Goal: Participate in discussion: Engage in conversation with other users on a specific topic

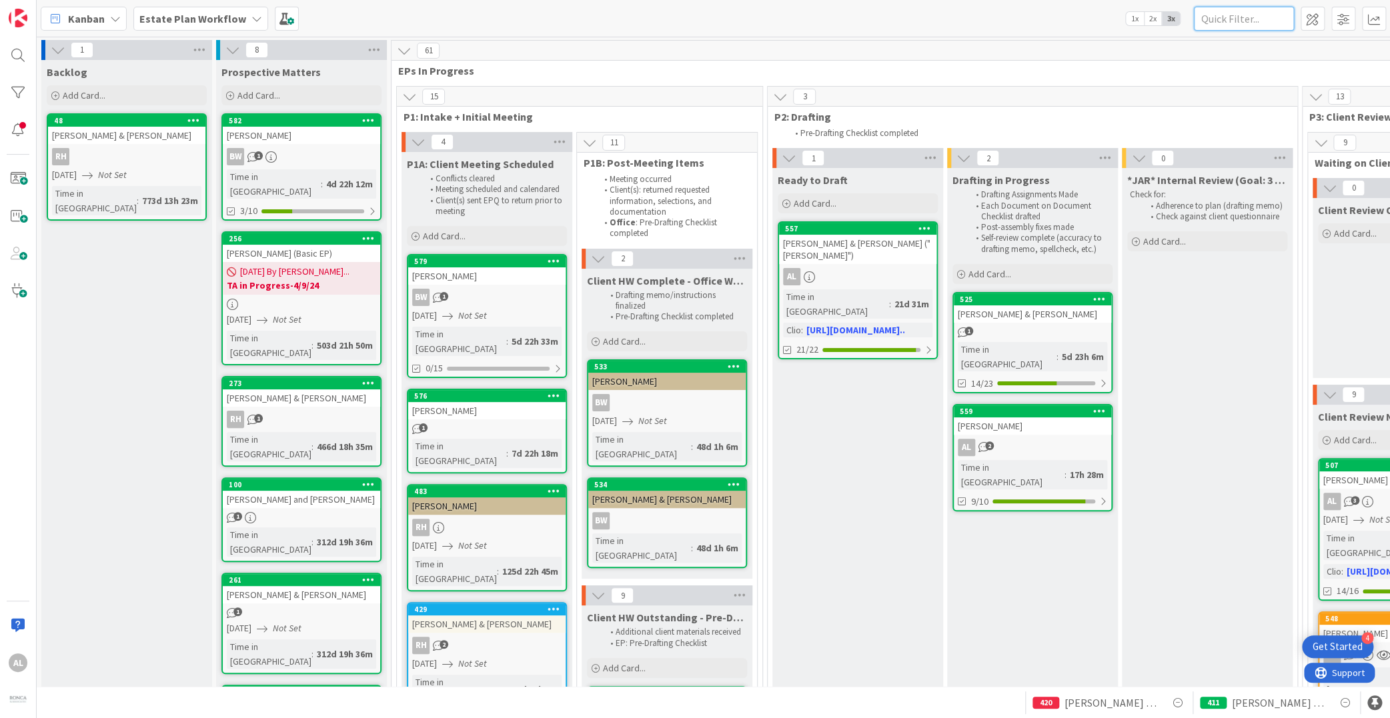
click at [1257, 19] on input "text" at bounding box center [1244, 19] width 100 height 24
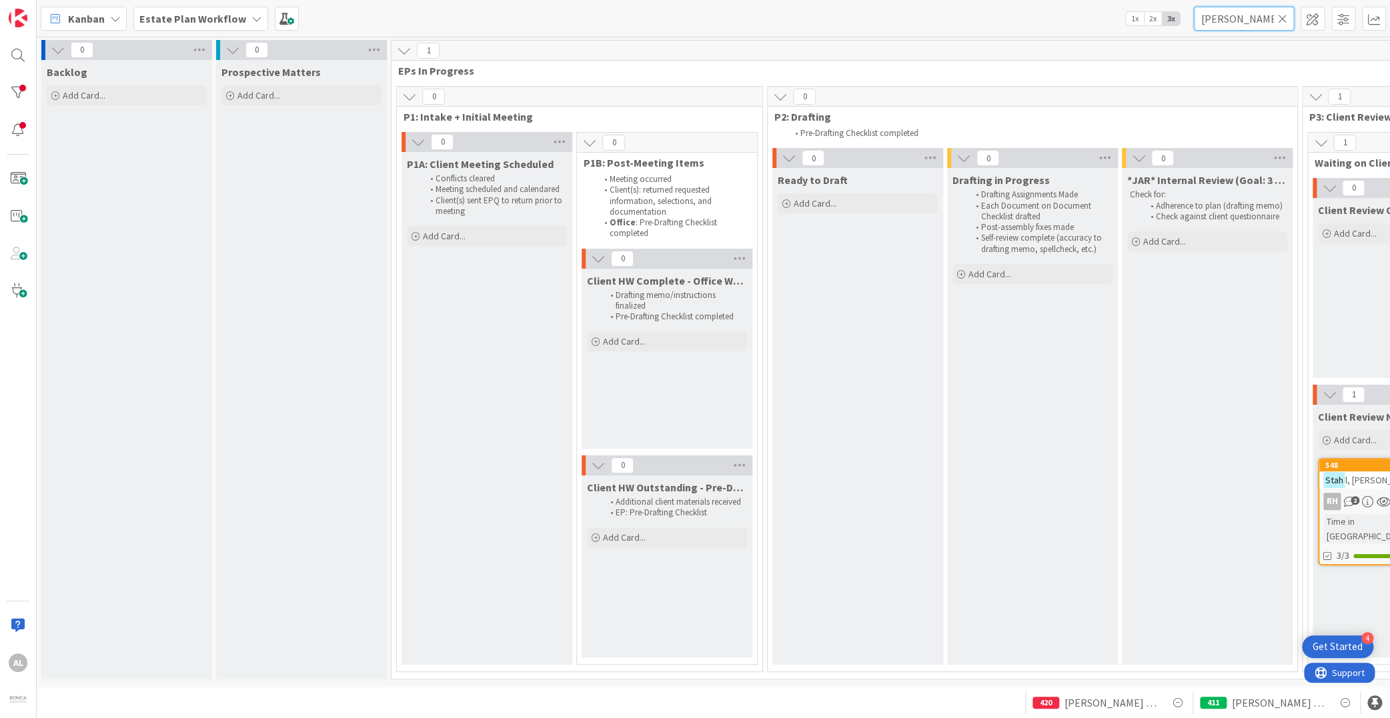
type input "[PERSON_NAME]"
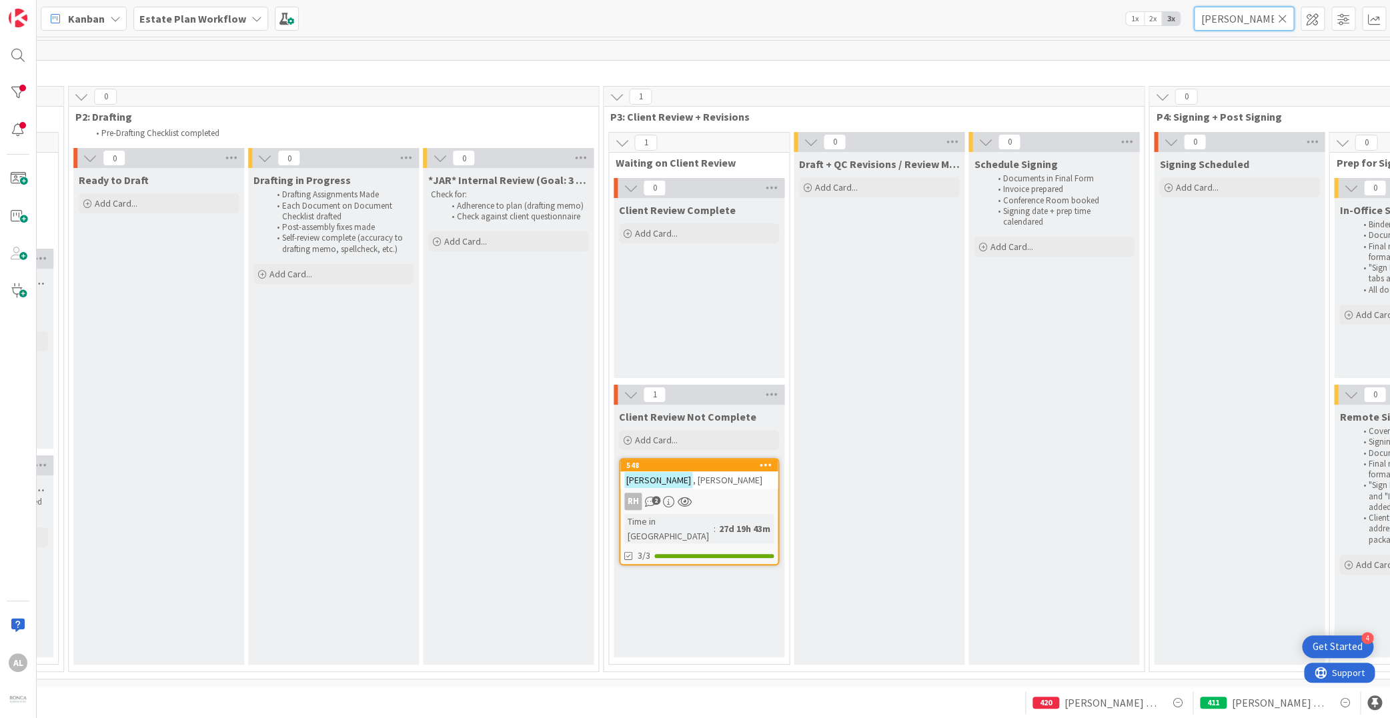
scroll to position [0, 704]
click at [714, 498] on div "RH 2" at bounding box center [694, 501] width 157 height 17
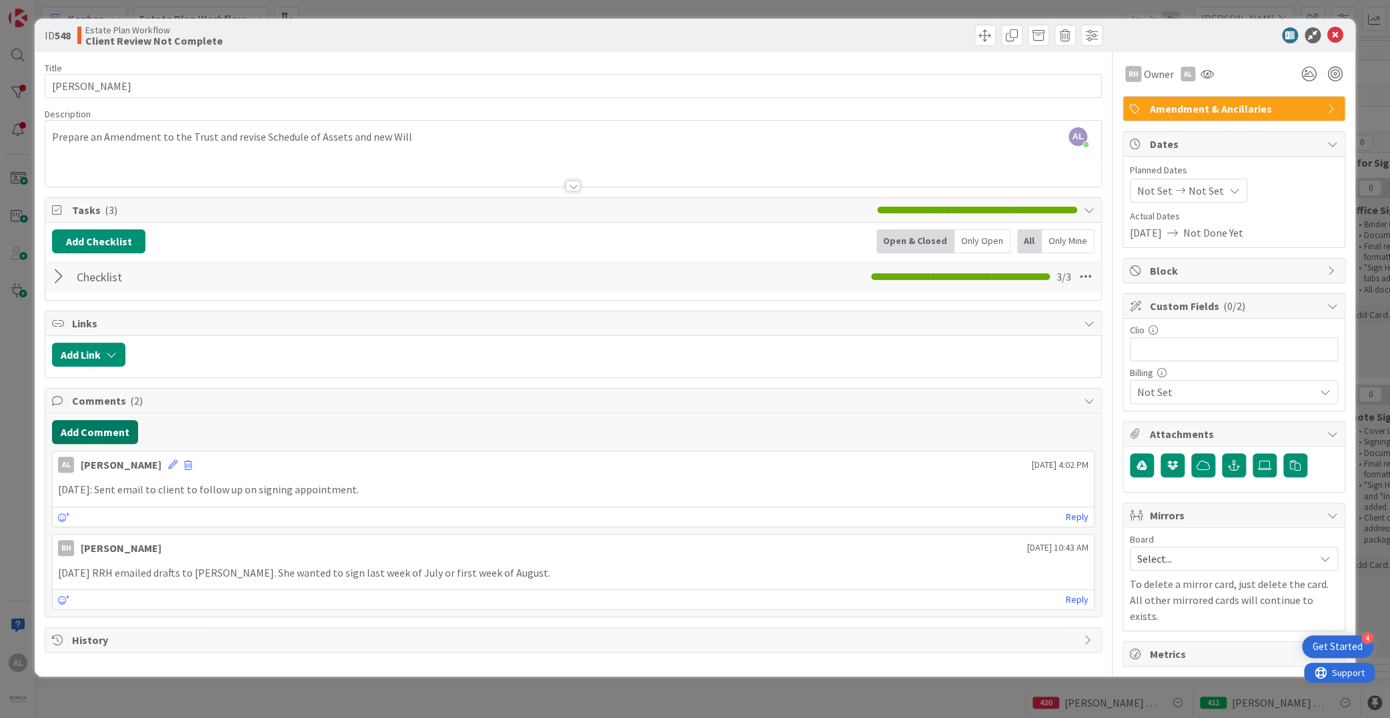
click at [108, 428] on button "Add Comment" at bounding box center [95, 432] width 86 height 24
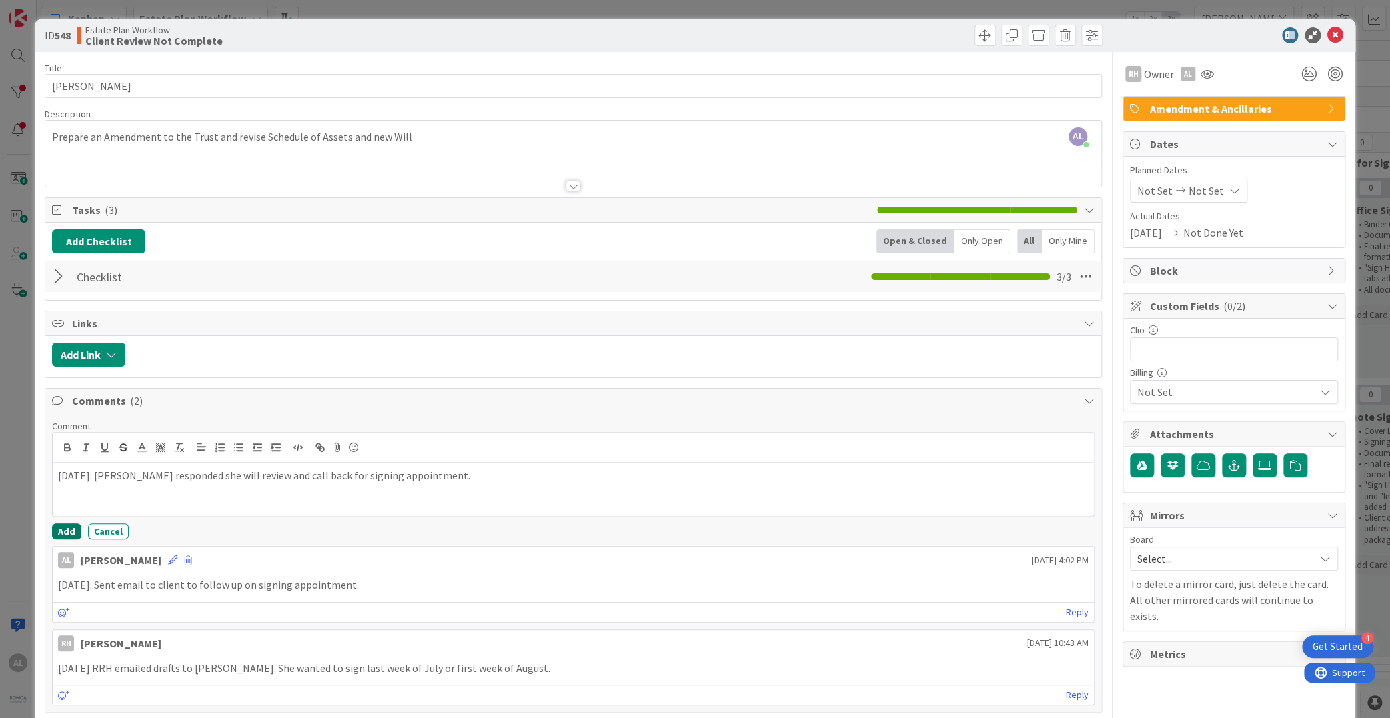
click at [69, 530] on button "Add" at bounding box center [66, 532] width 29 height 16
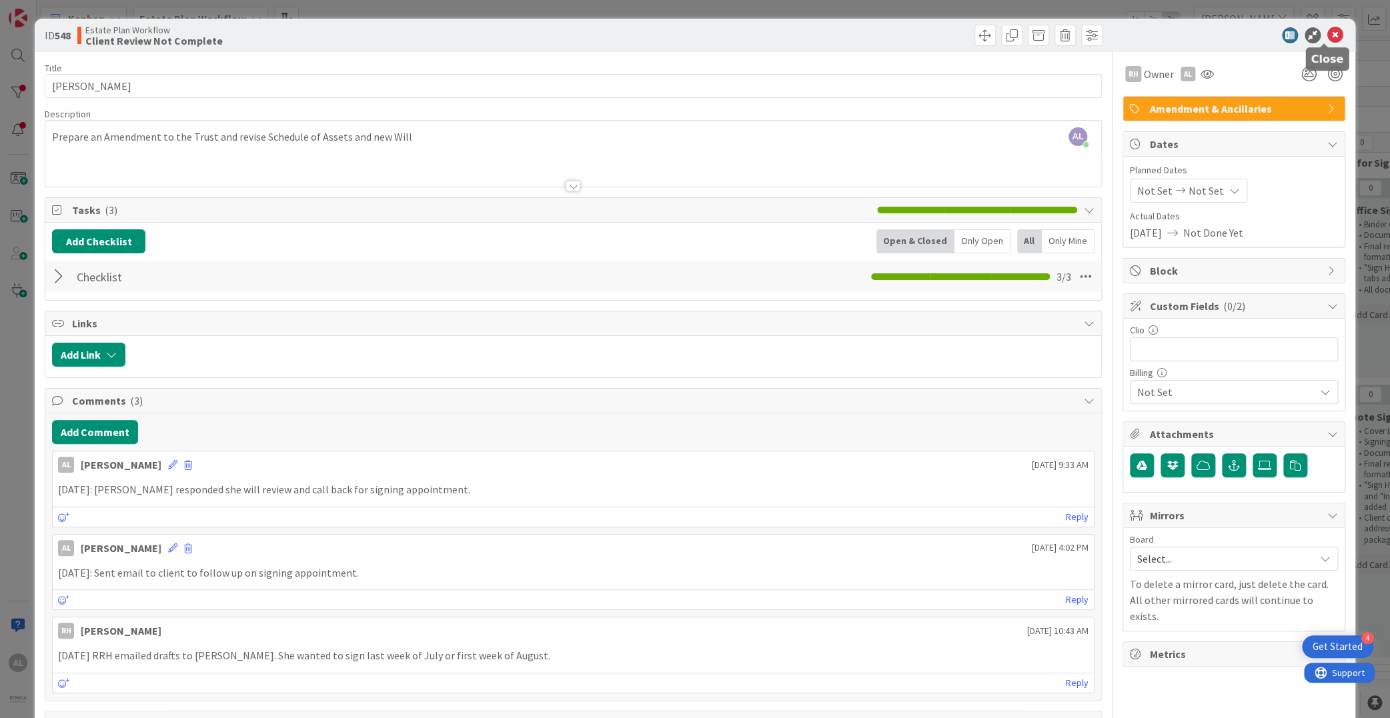
click at [1327, 33] on icon at bounding box center [1335, 35] width 16 height 16
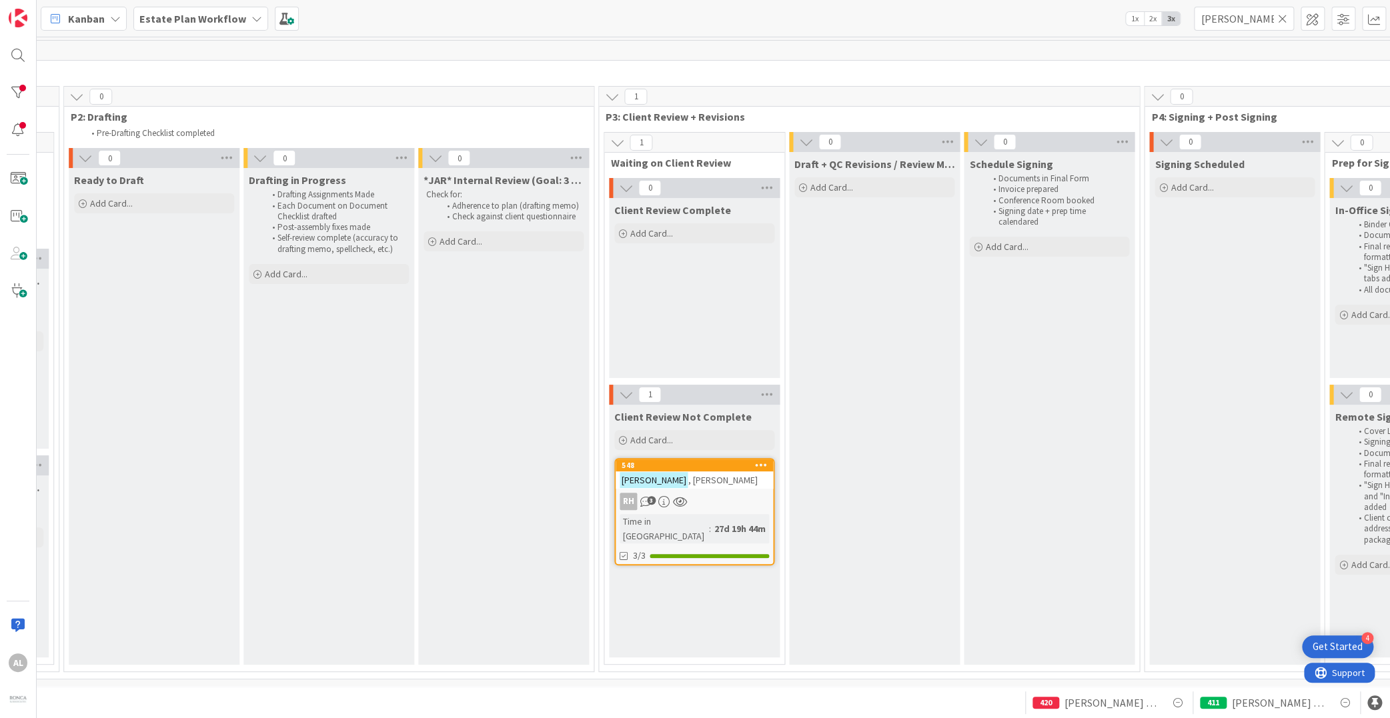
click at [1285, 20] on icon at bounding box center [1282, 19] width 9 height 12
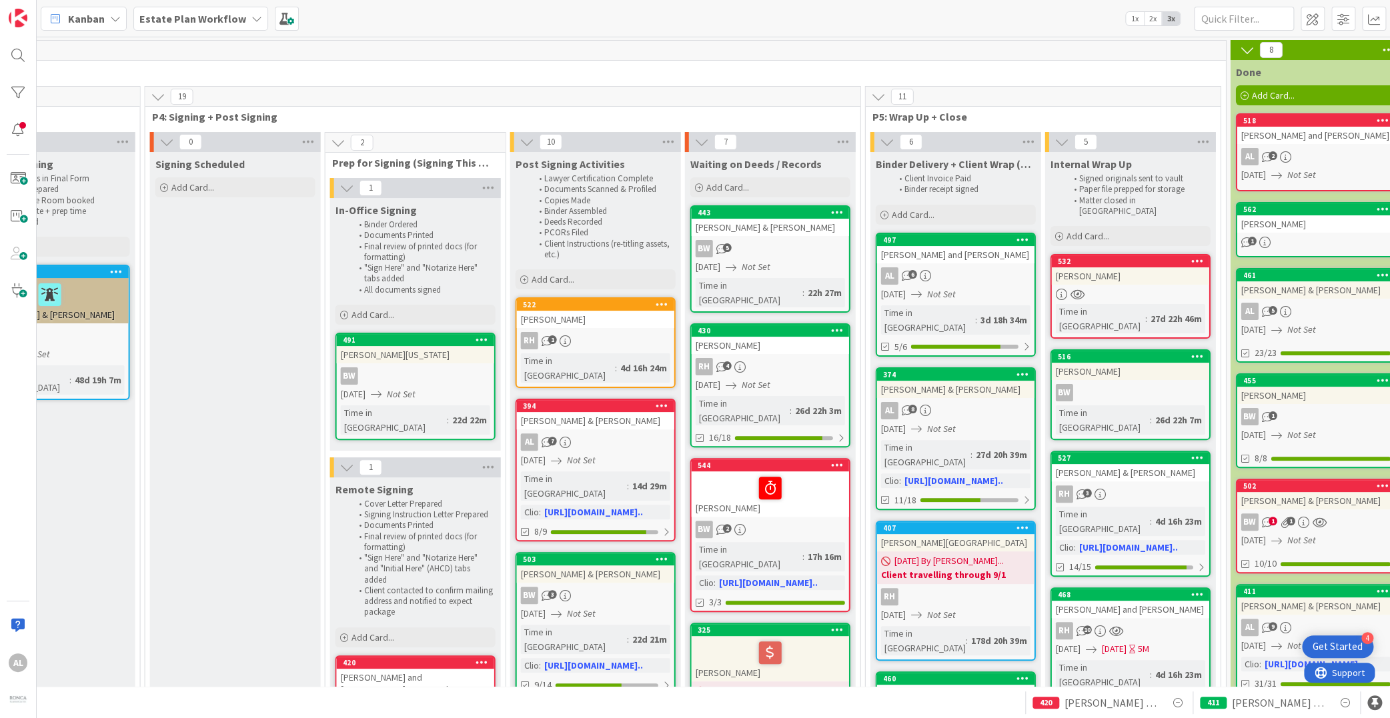
scroll to position [0, 1706]
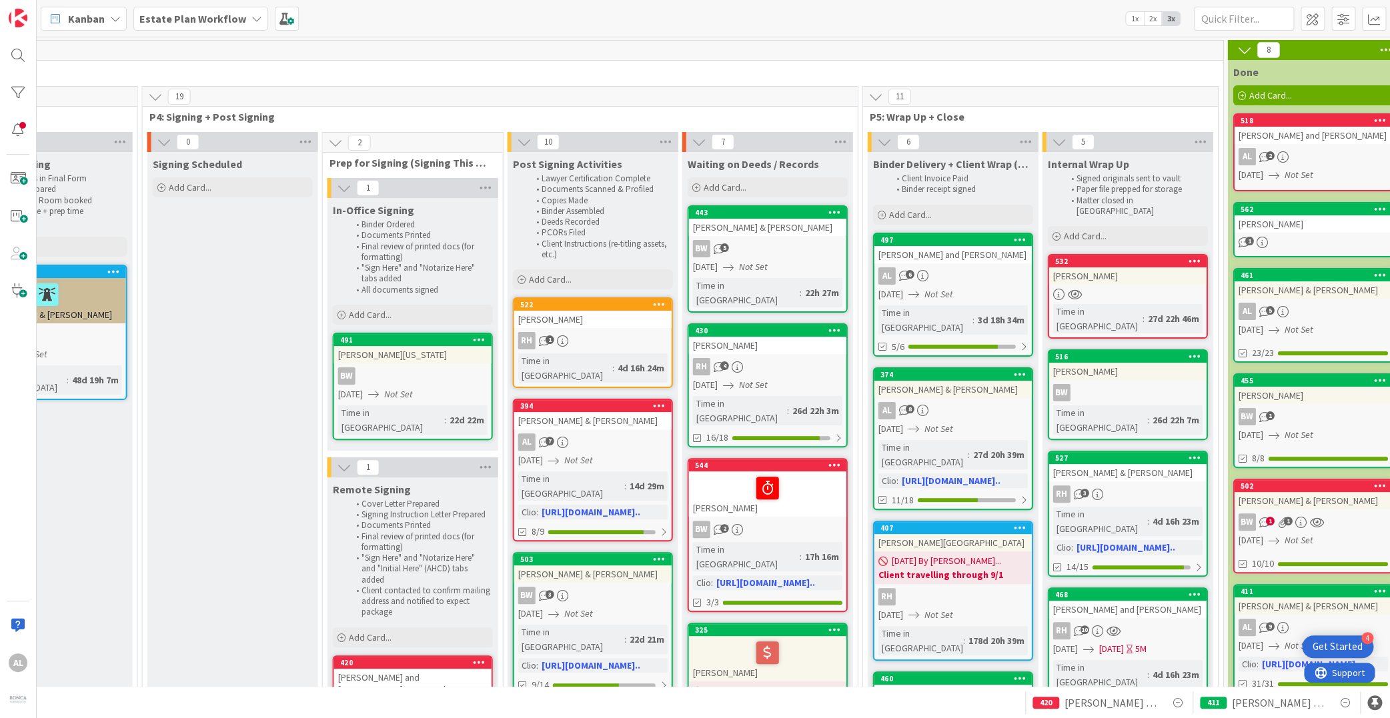
click at [636, 334] on div "RH 1" at bounding box center [592, 340] width 157 height 17
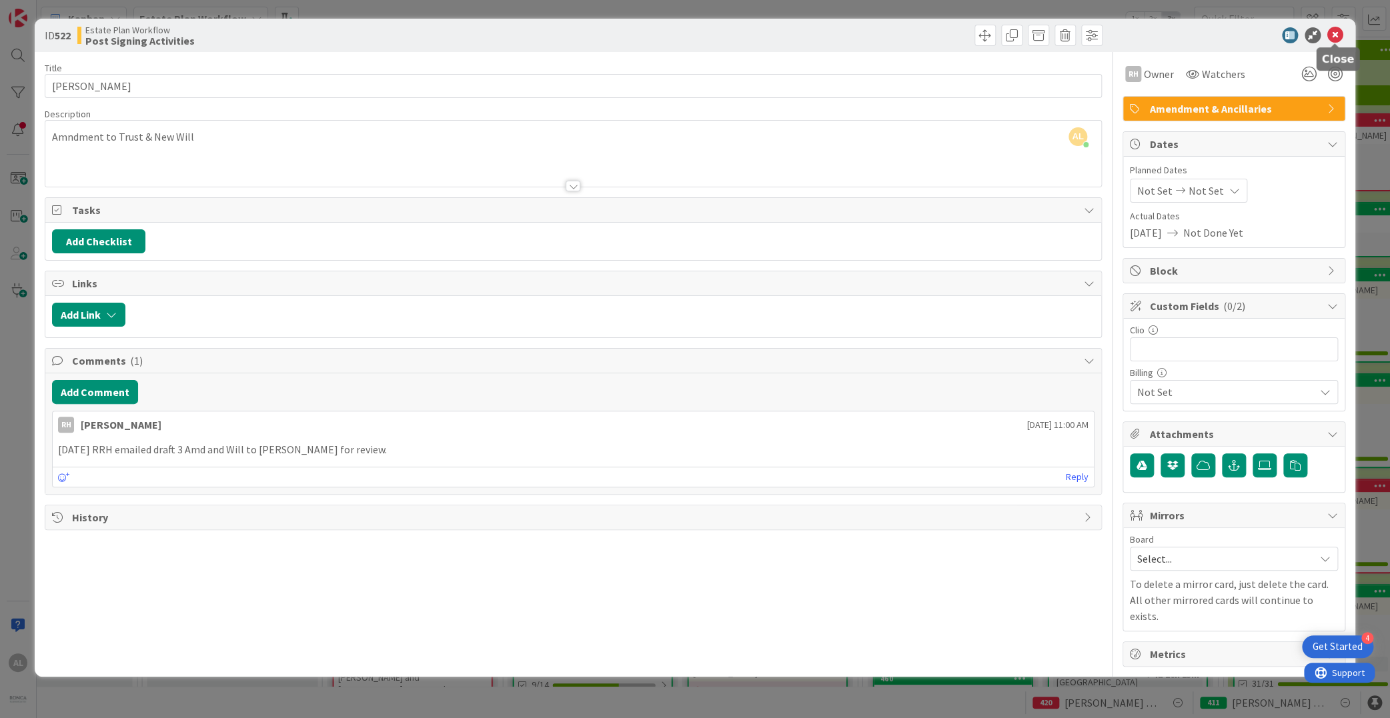
click at [1333, 33] on icon at bounding box center [1335, 35] width 16 height 16
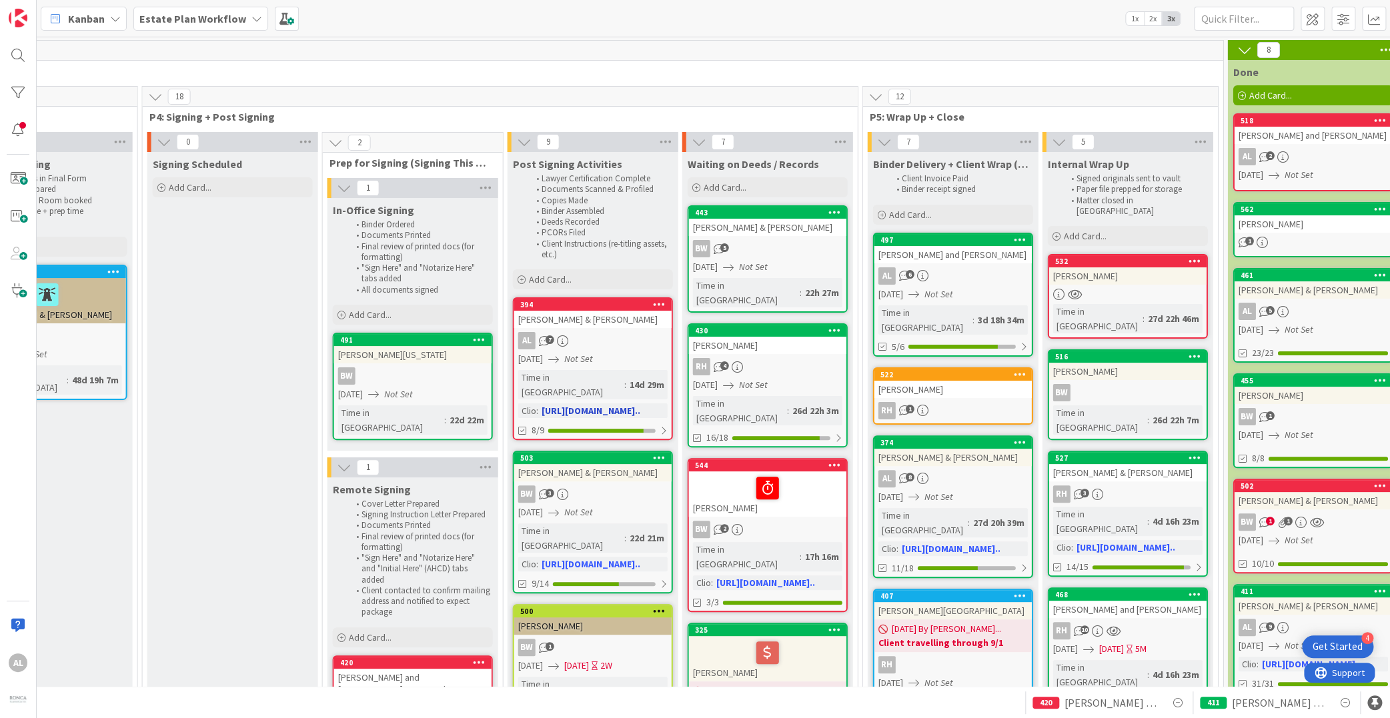
click at [622, 336] on div "AL 7" at bounding box center [592, 340] width 157 height 17
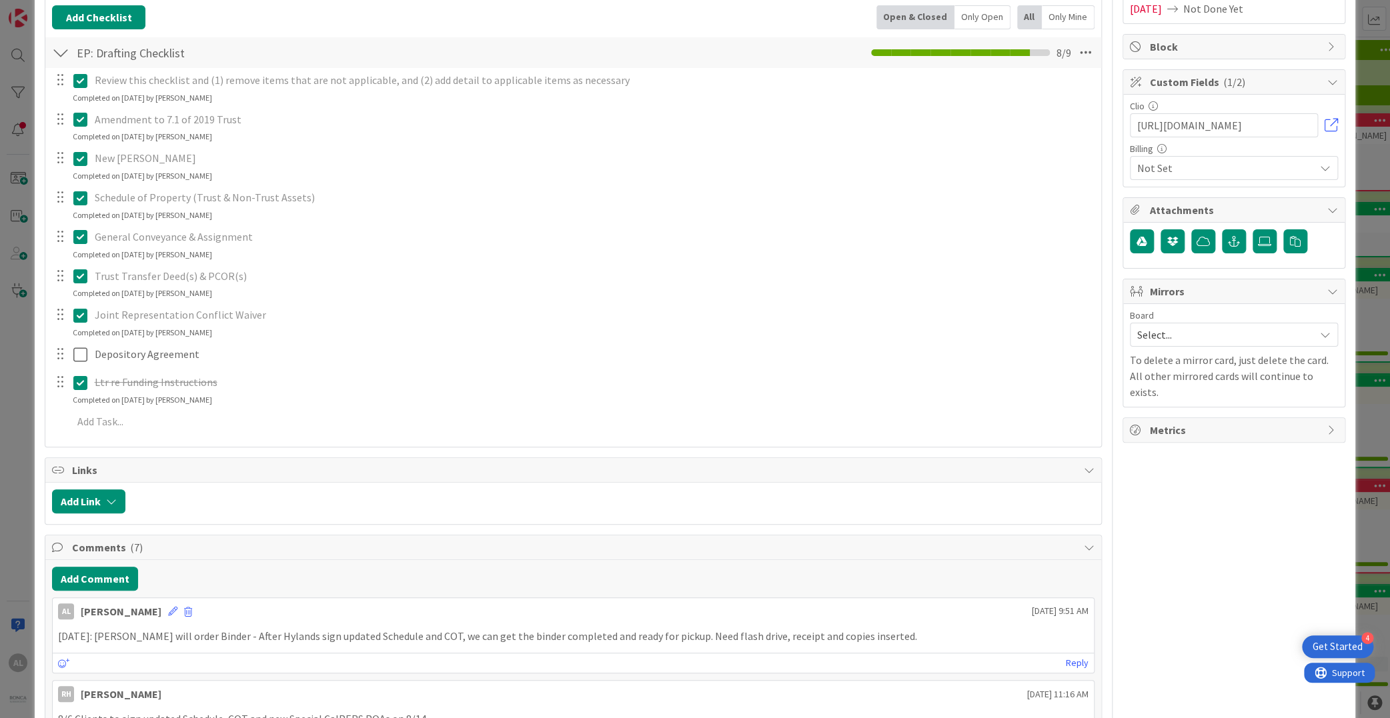
scroll to position [255, 0]
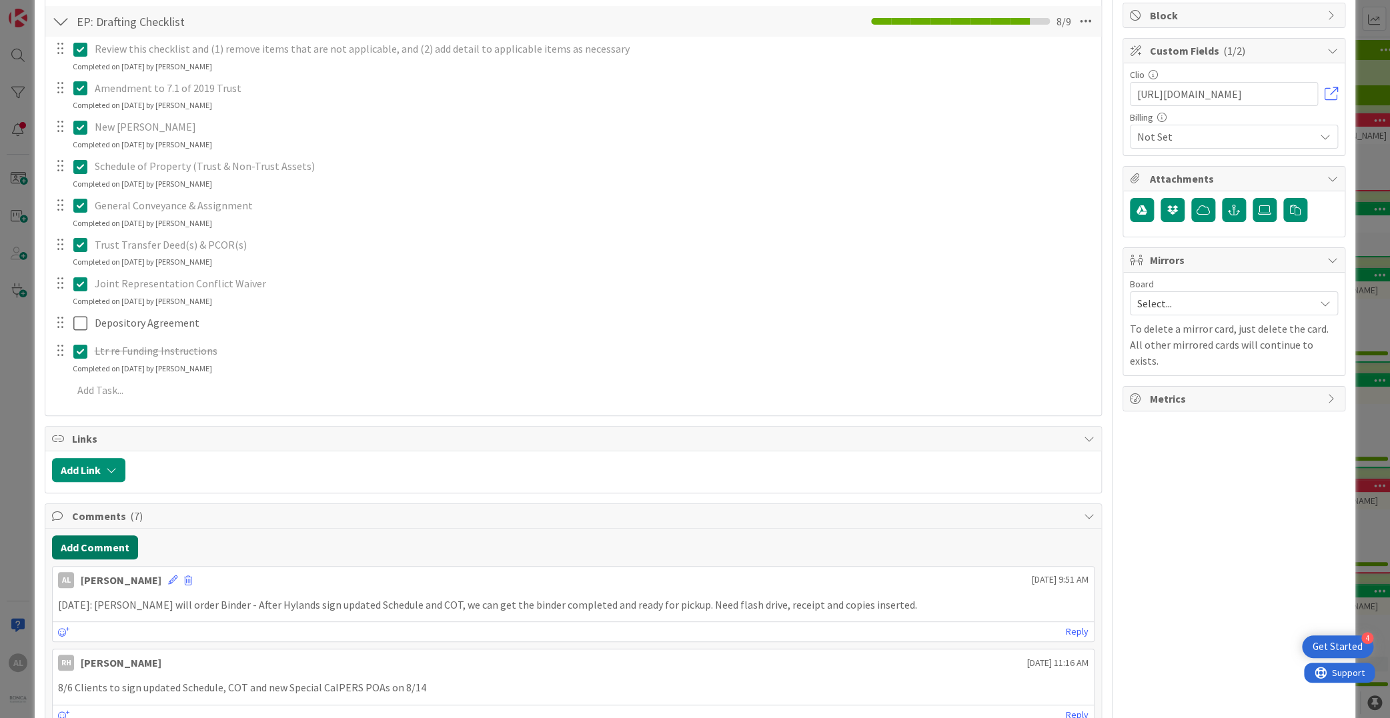
click at [87, 551] on button "Add Comment" at bounding box center [95, 548] width 86 height 24
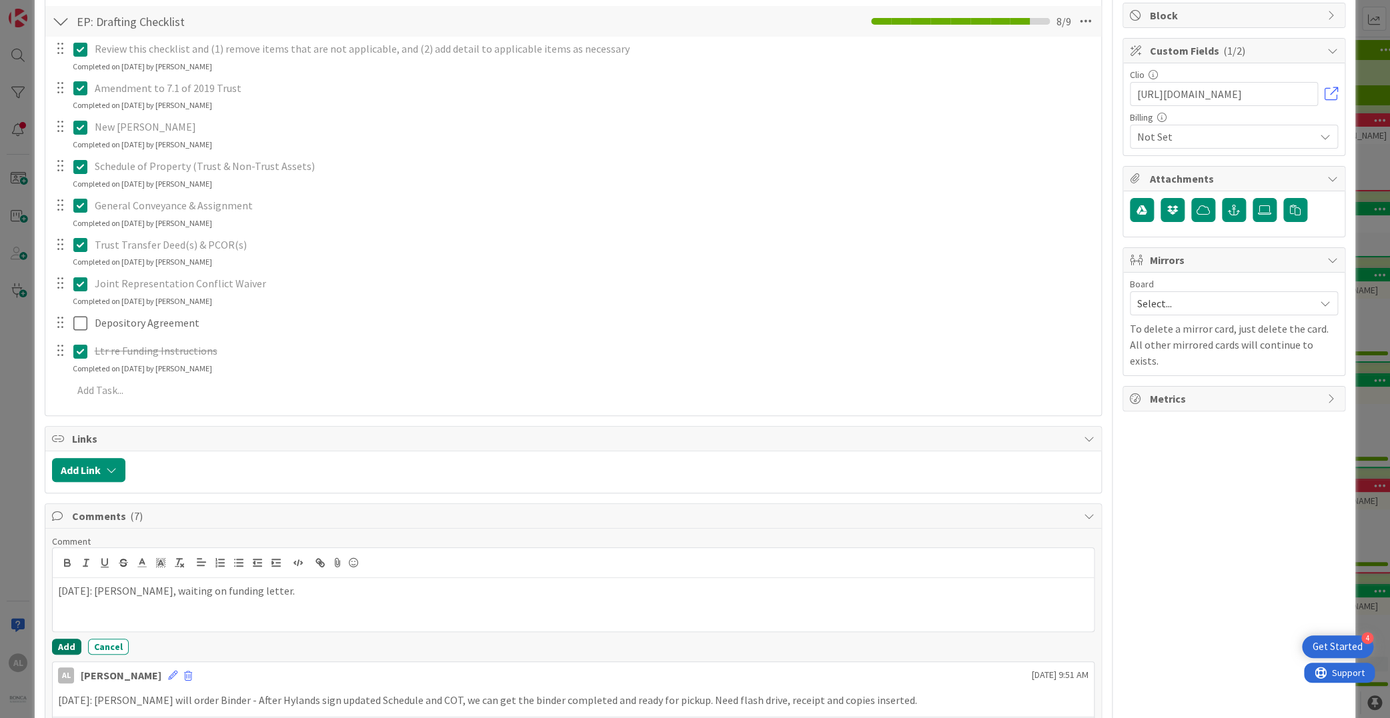
click at [65, 646] on button "Add" at bounding box center [66, 647] width 29 height 16
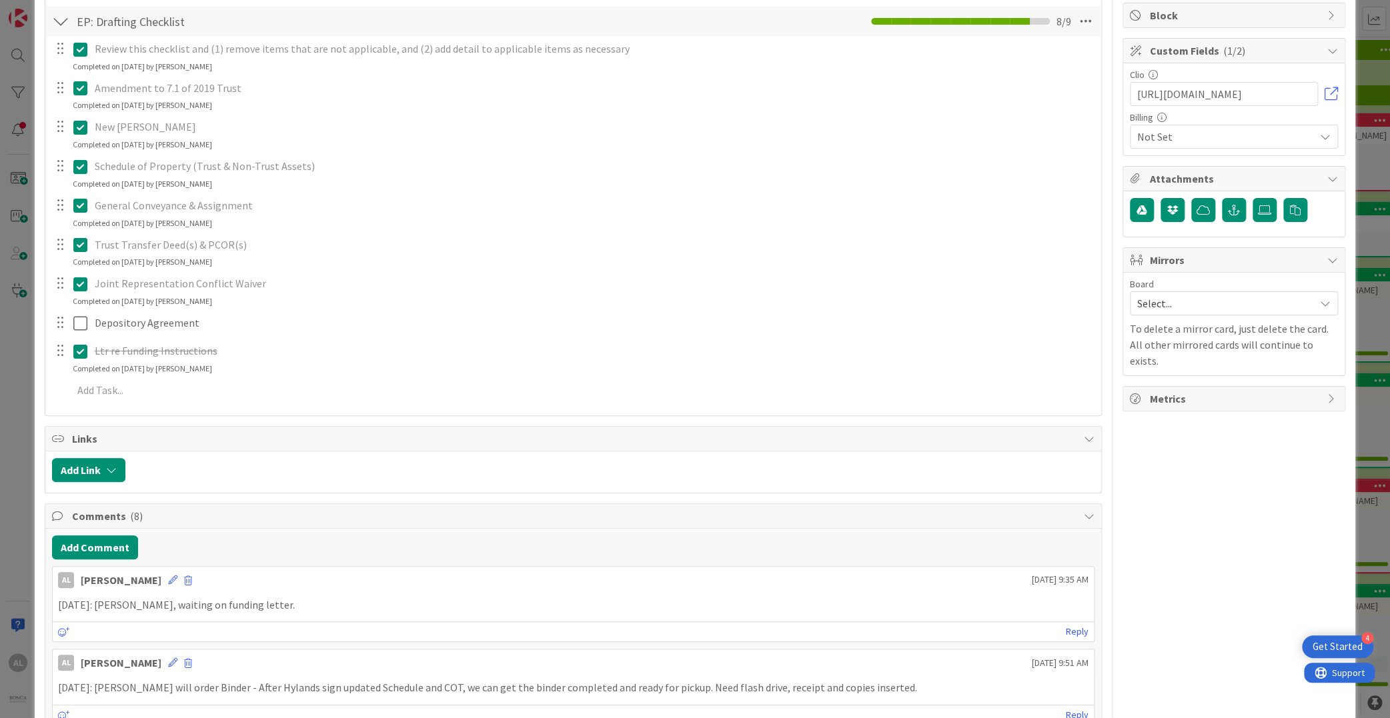
scroll to position [0, 0]
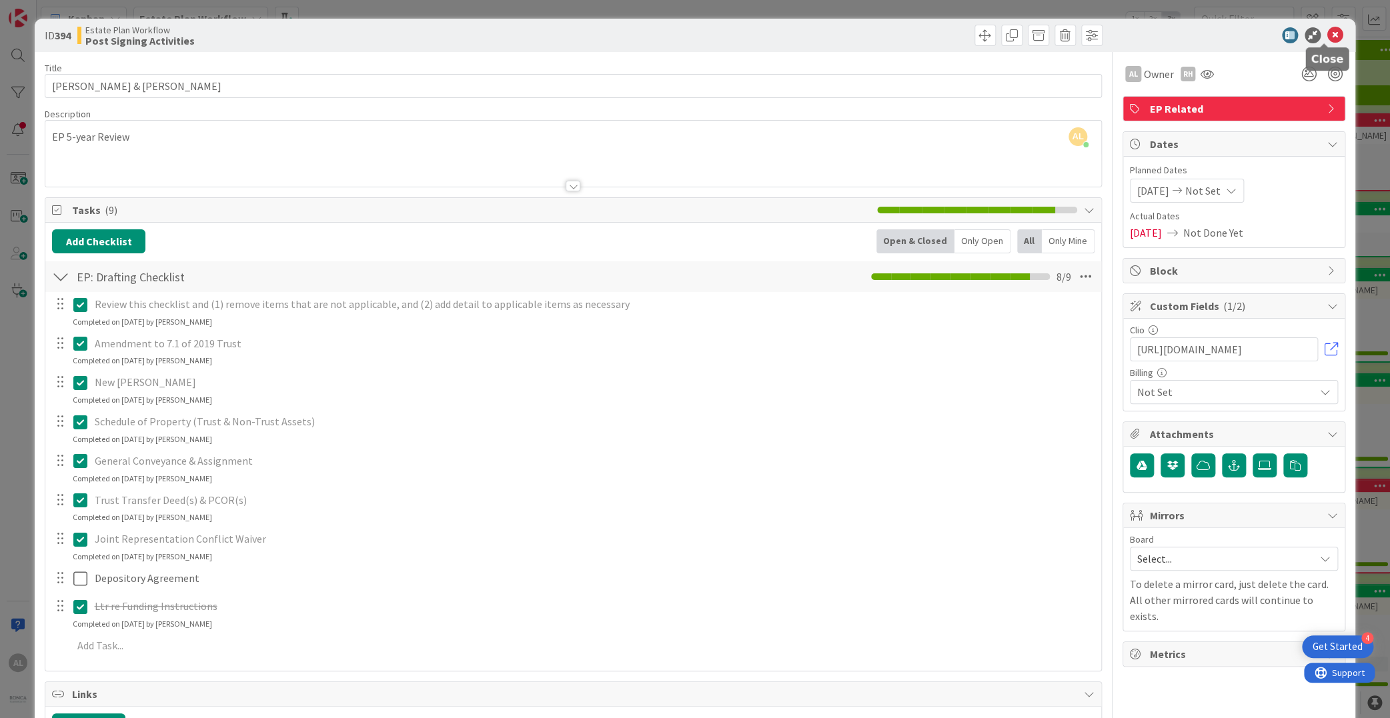
click at [1327, 33] on icon at bounding box center [1335, 35] width 16 height 16
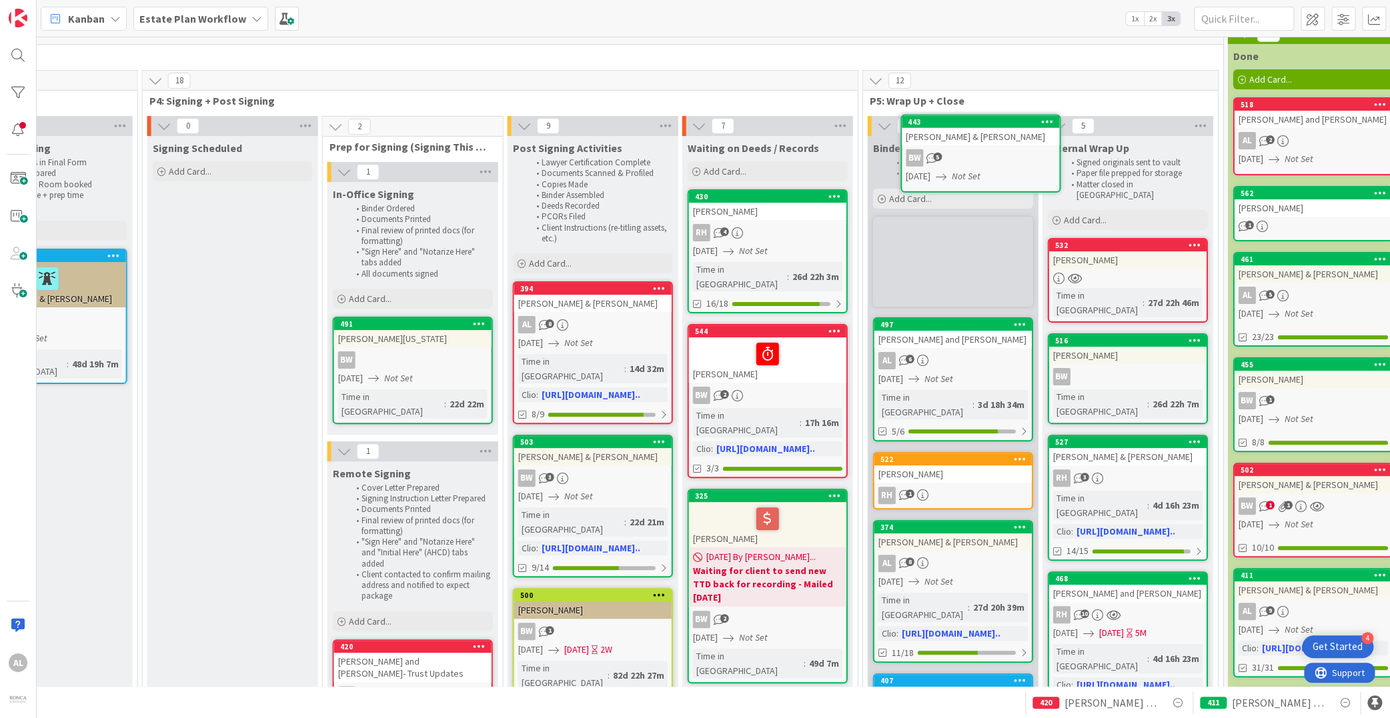
scroll to position [0, 1706]
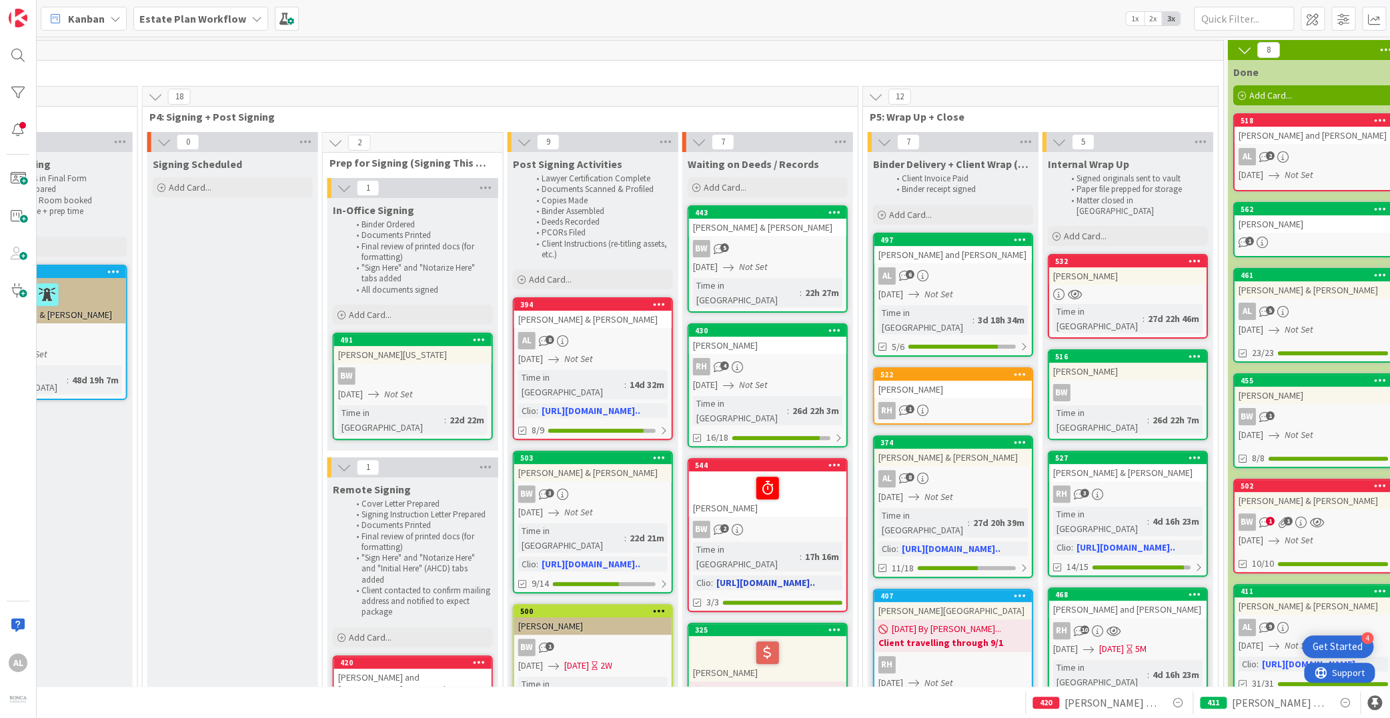
click at [816, 474] on div at bounding box center [767, 488] width 149 height 28
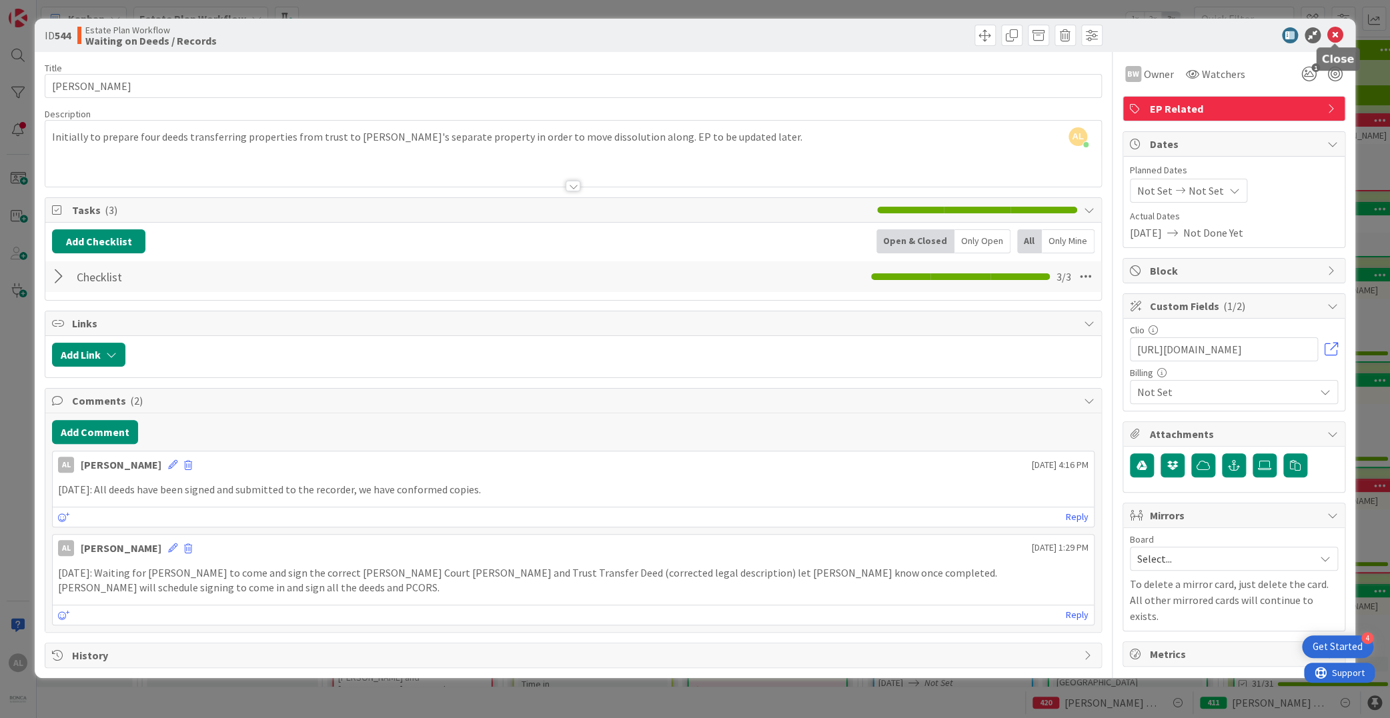
click at [1337, 35] on icon at bounding box center [1335, 35] width 16 height 16
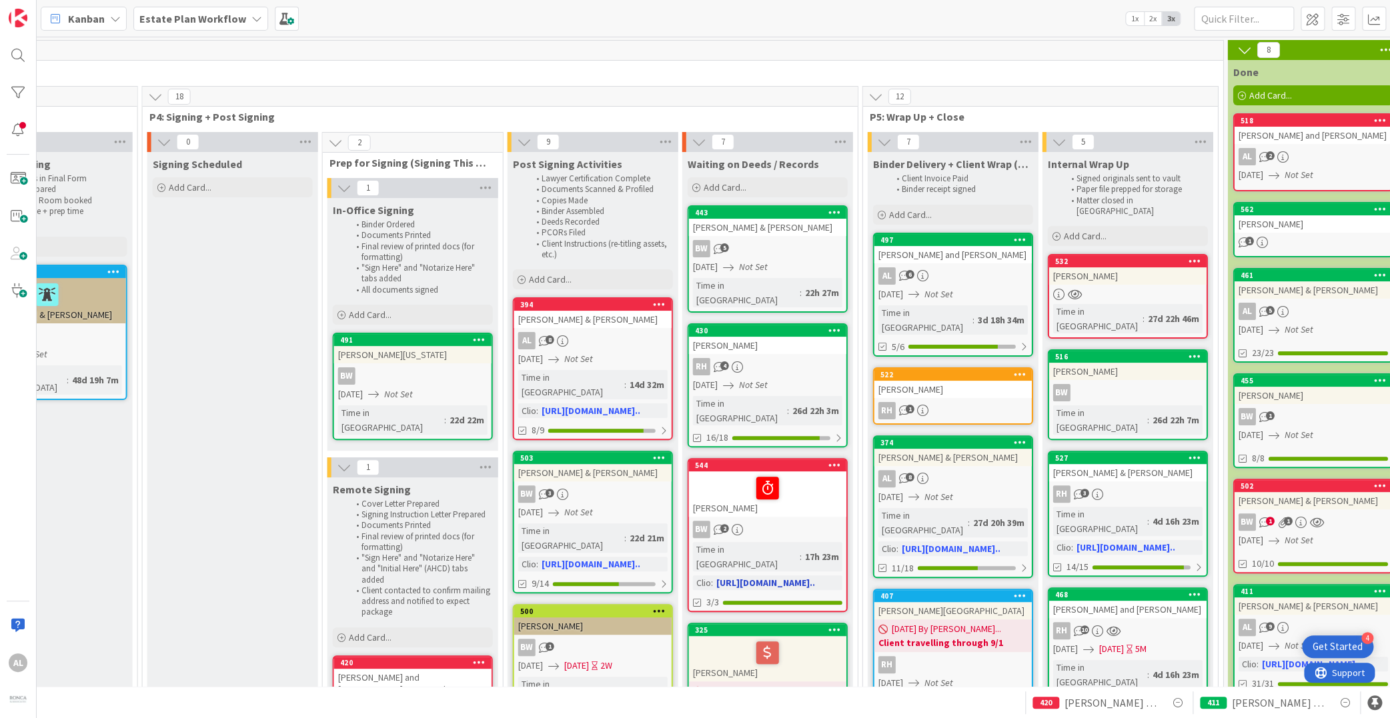
click at [822, 474] on div at bounding box center [767, 488] width 149 height 28
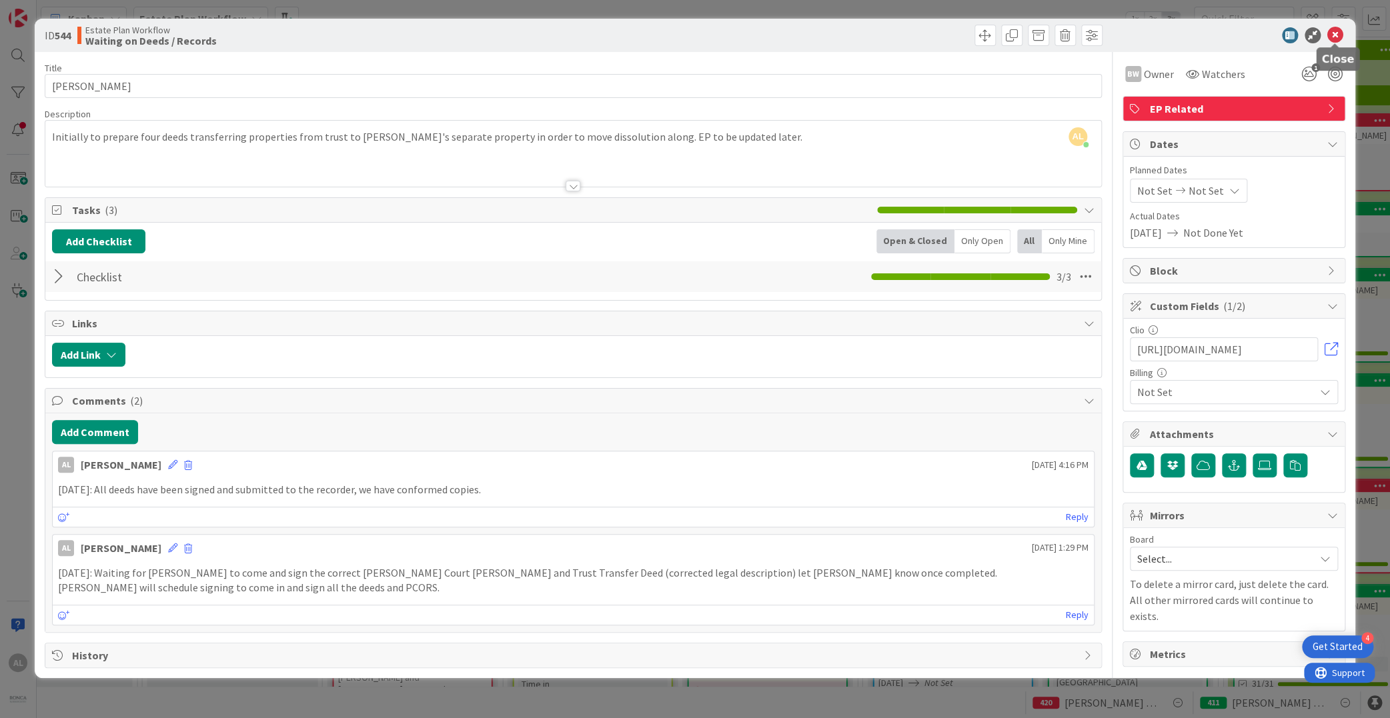
click at [1335, 33] on icon at bounding box center [1335, 35] width 16 height 16
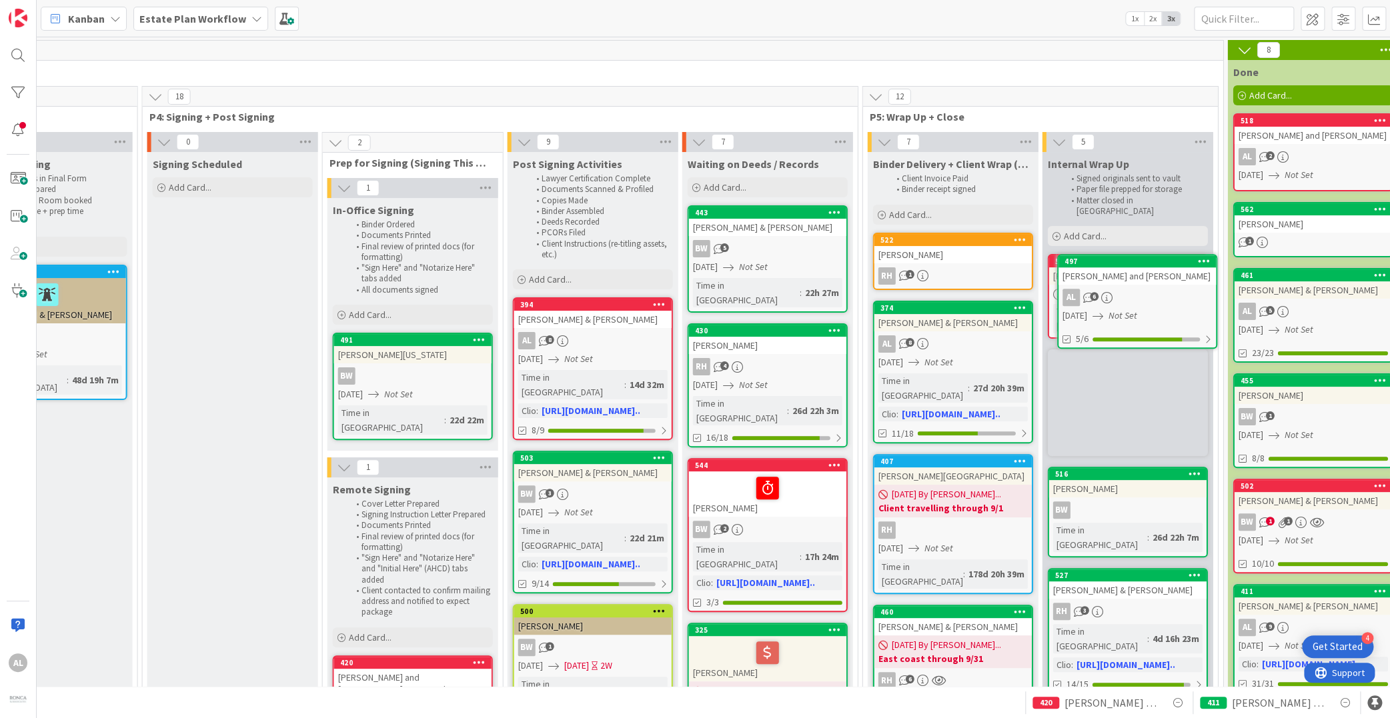
scroll to position [0, 1706]
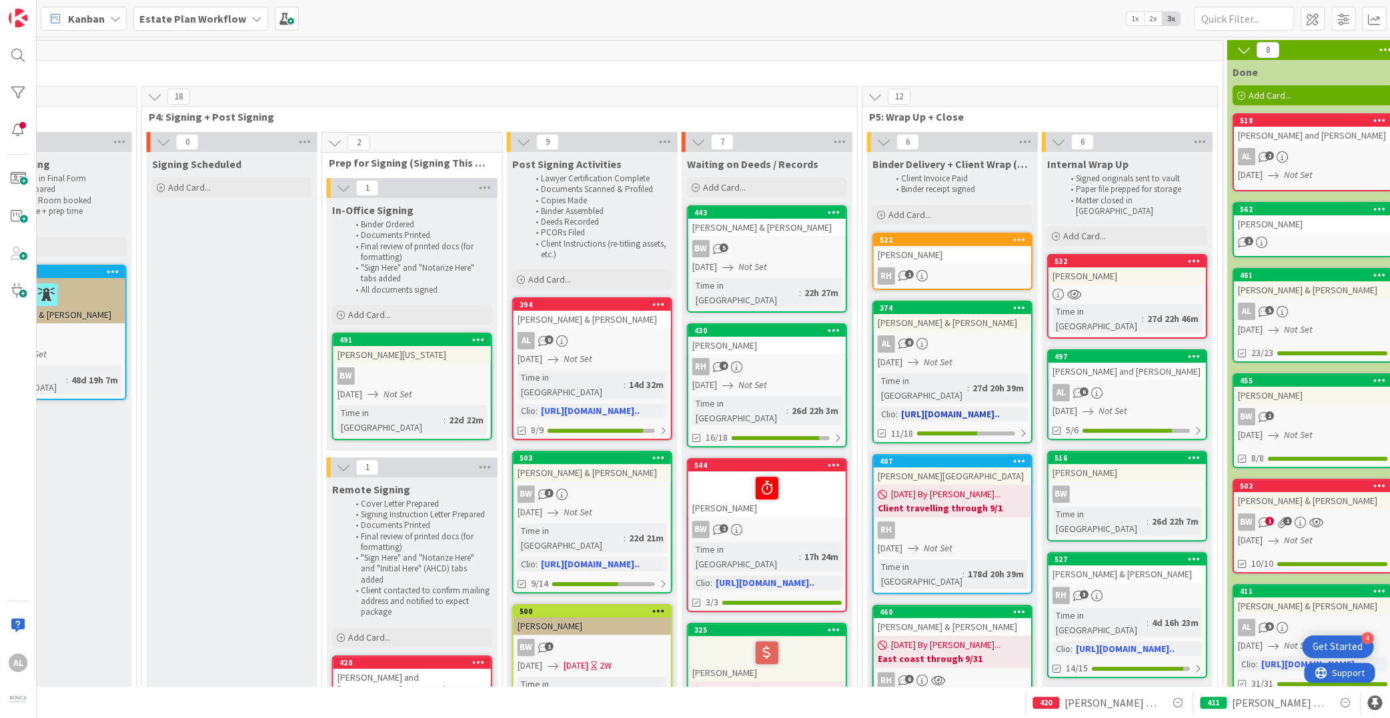
click at [987, 336] on div "AL 8" at bounding box center [952, 344] width 157 height 17
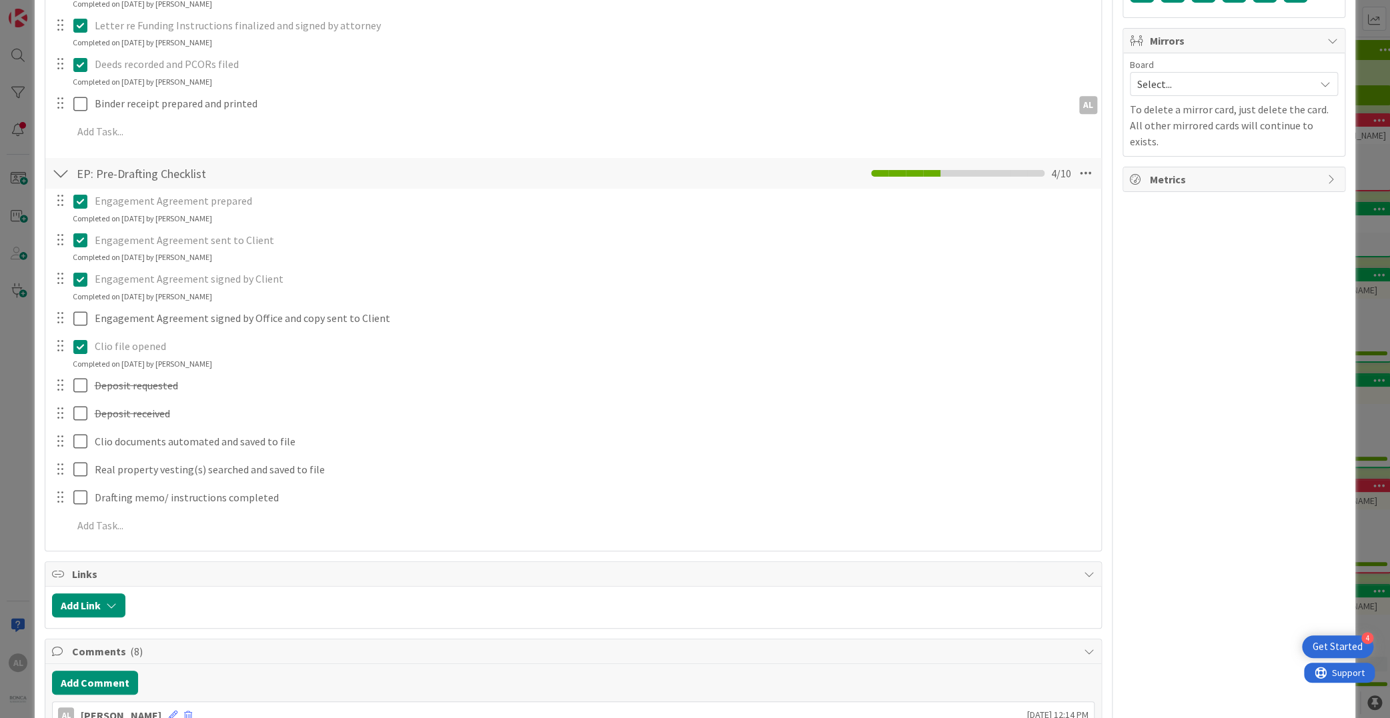
scroll to position [506, 0]
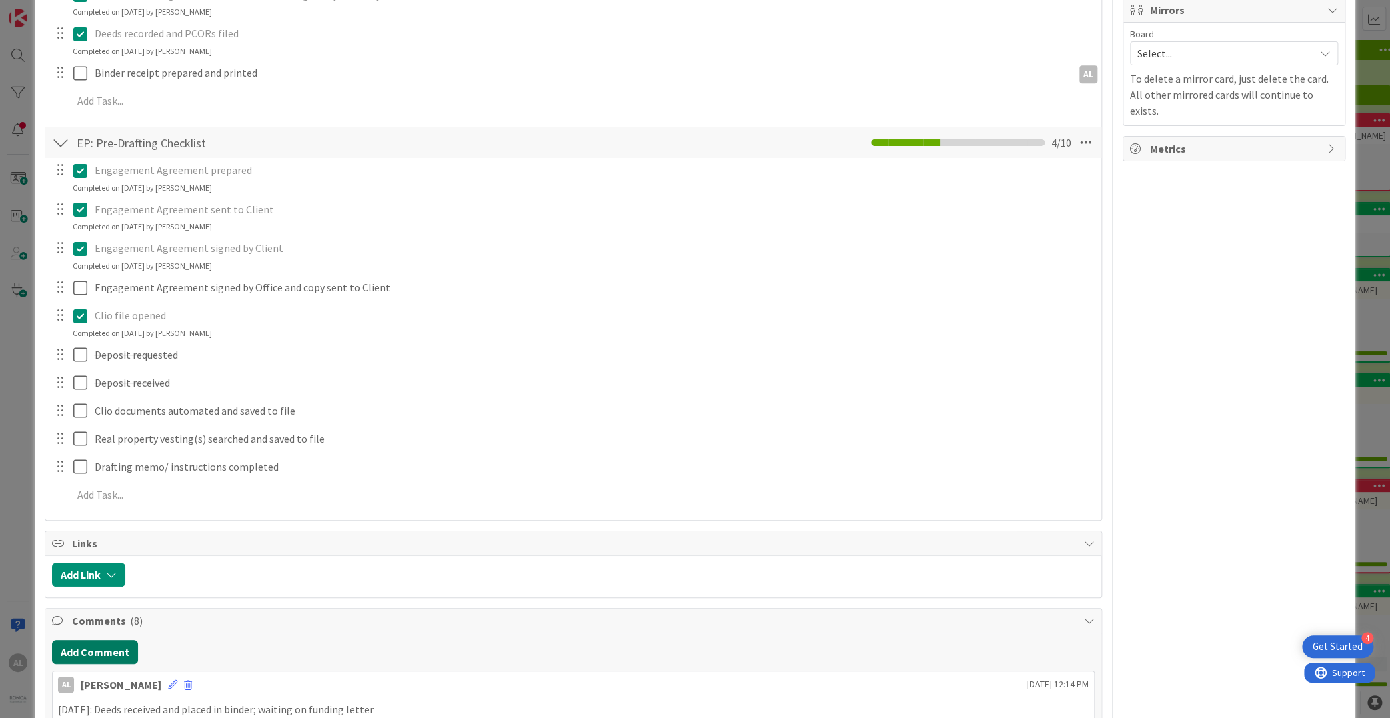
click at [117, 652] on button "Add Comment" at bounding box center [95, 652] width 86 height 24
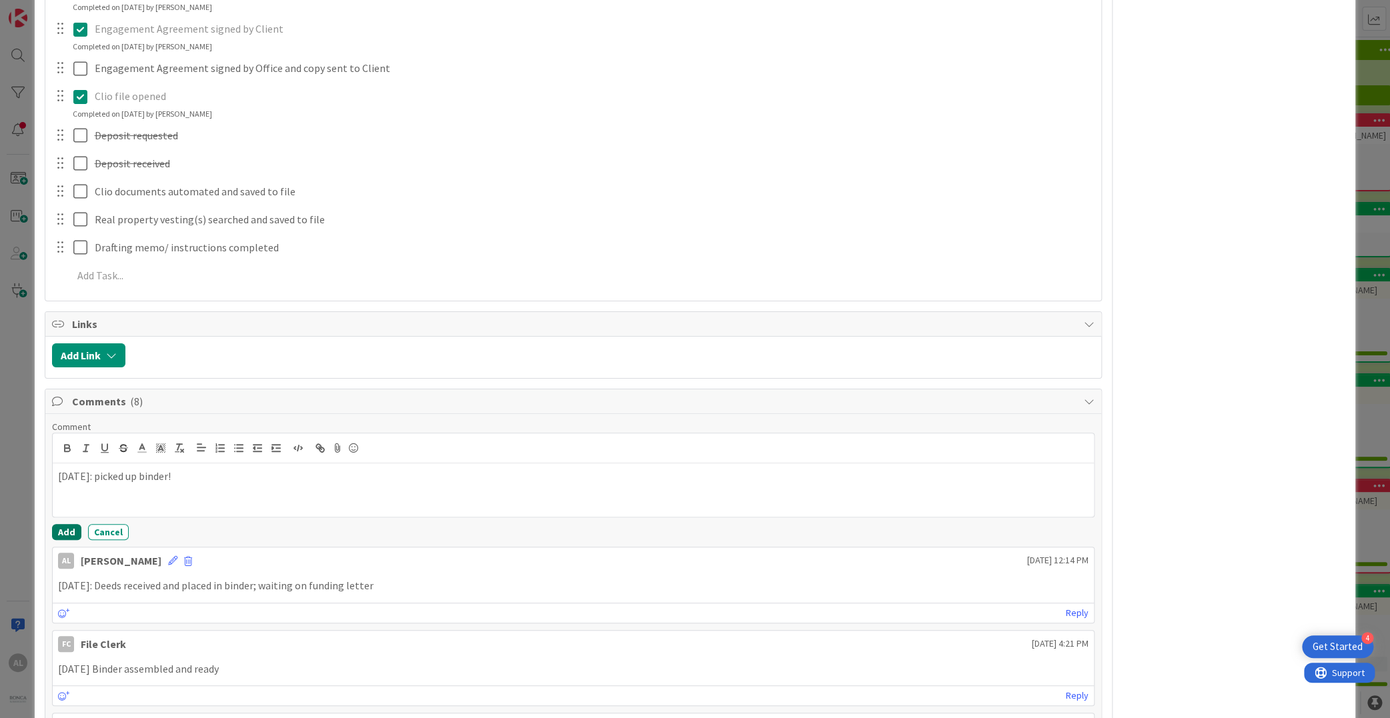
click at [64, 532] on button "Add" at bounding box center [66, 532] width 29 height 16
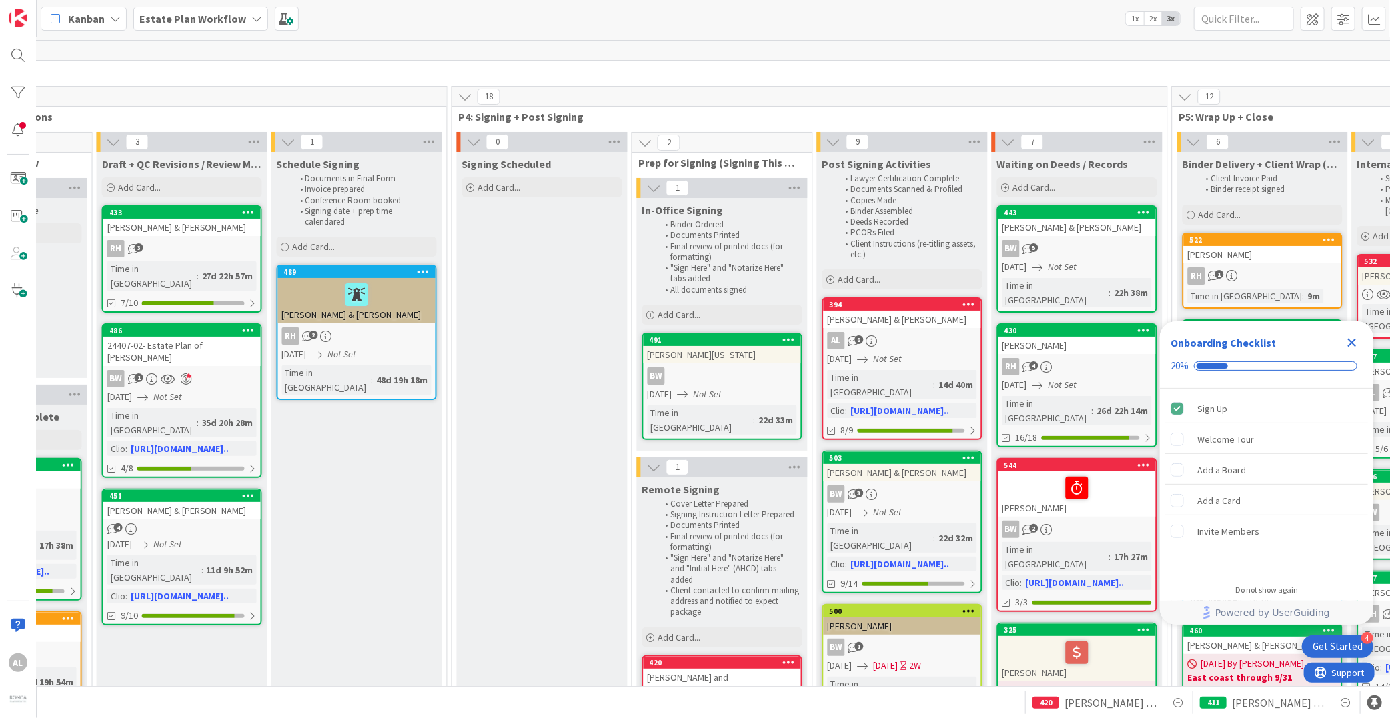
scroll to position [0, 1449]
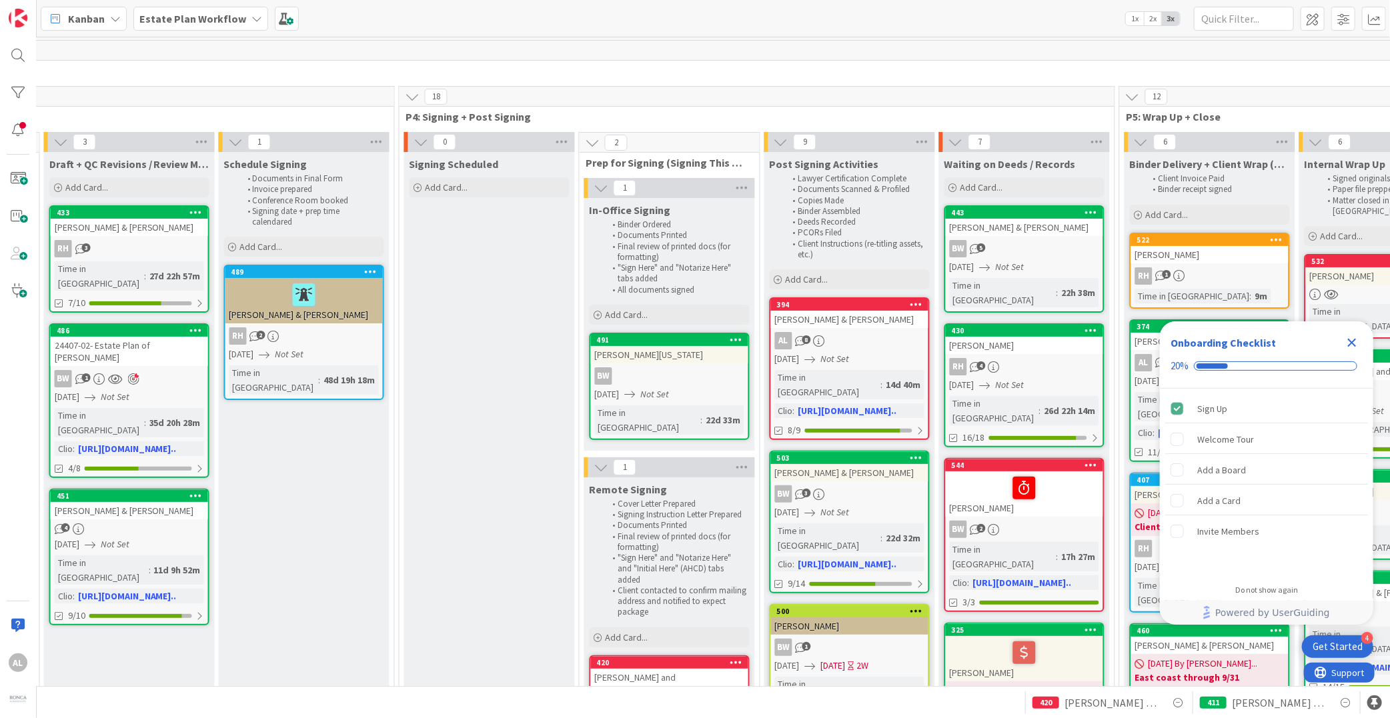
click at [1349, 342] on icon "Close Checklist" at bounding box center [1352, 343] width 16 height 16
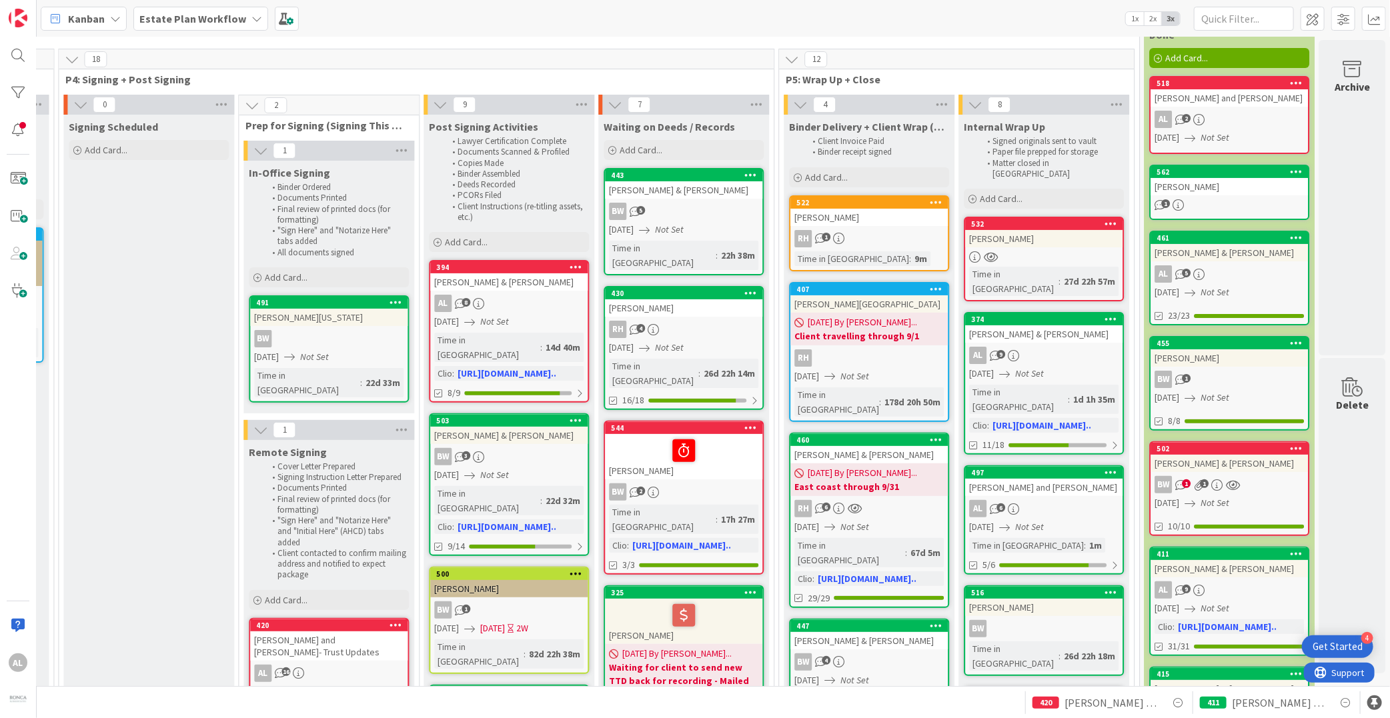
scroll to position [45, 1799]
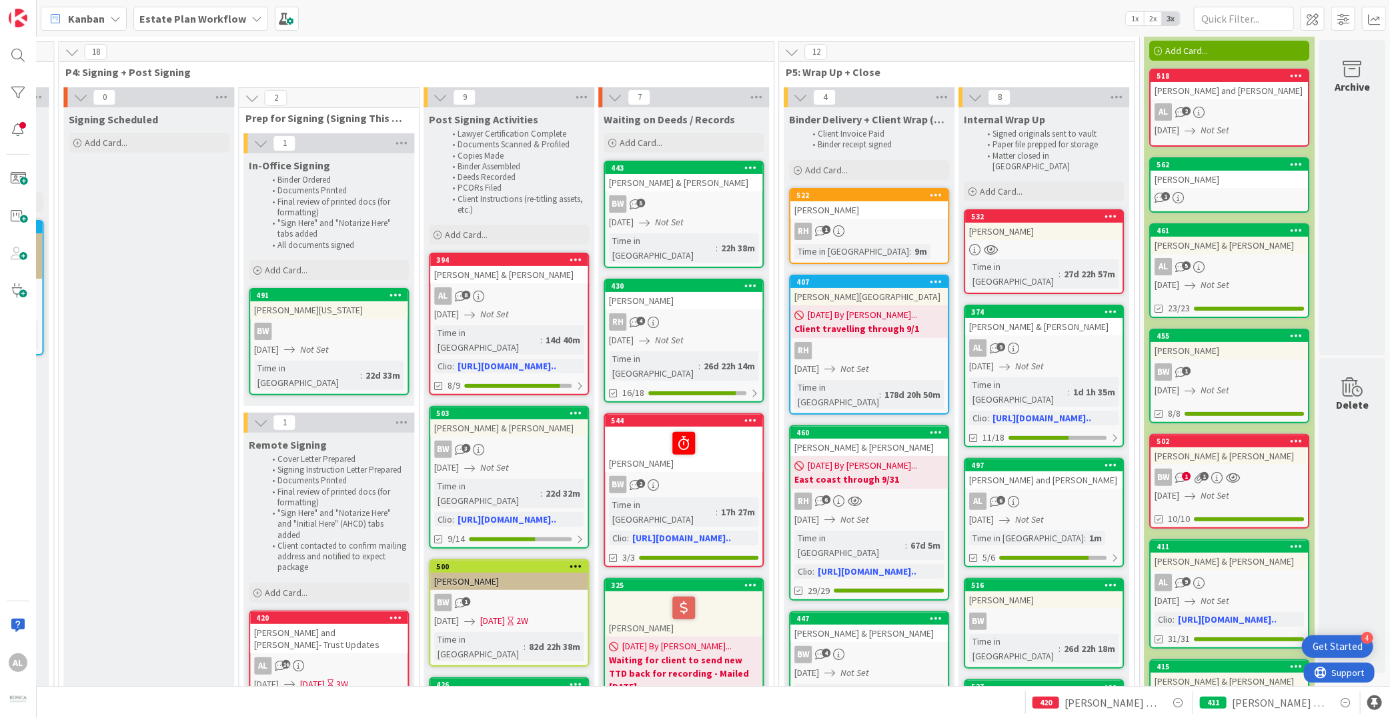
click at [1053, 244] on div at bounding box center [1043, 249] width 157 height 11
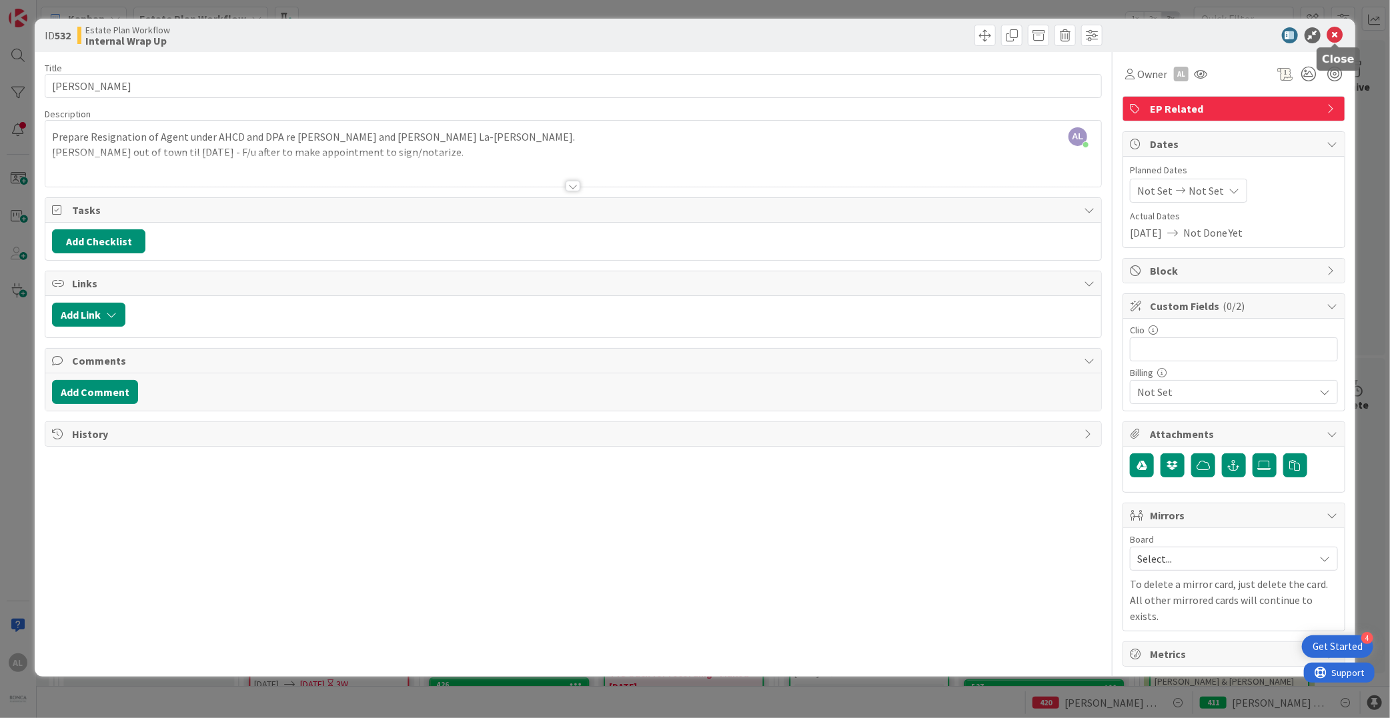
click at [1333, 33] on icon at bounding box center [1335, 35] width 16 height 16
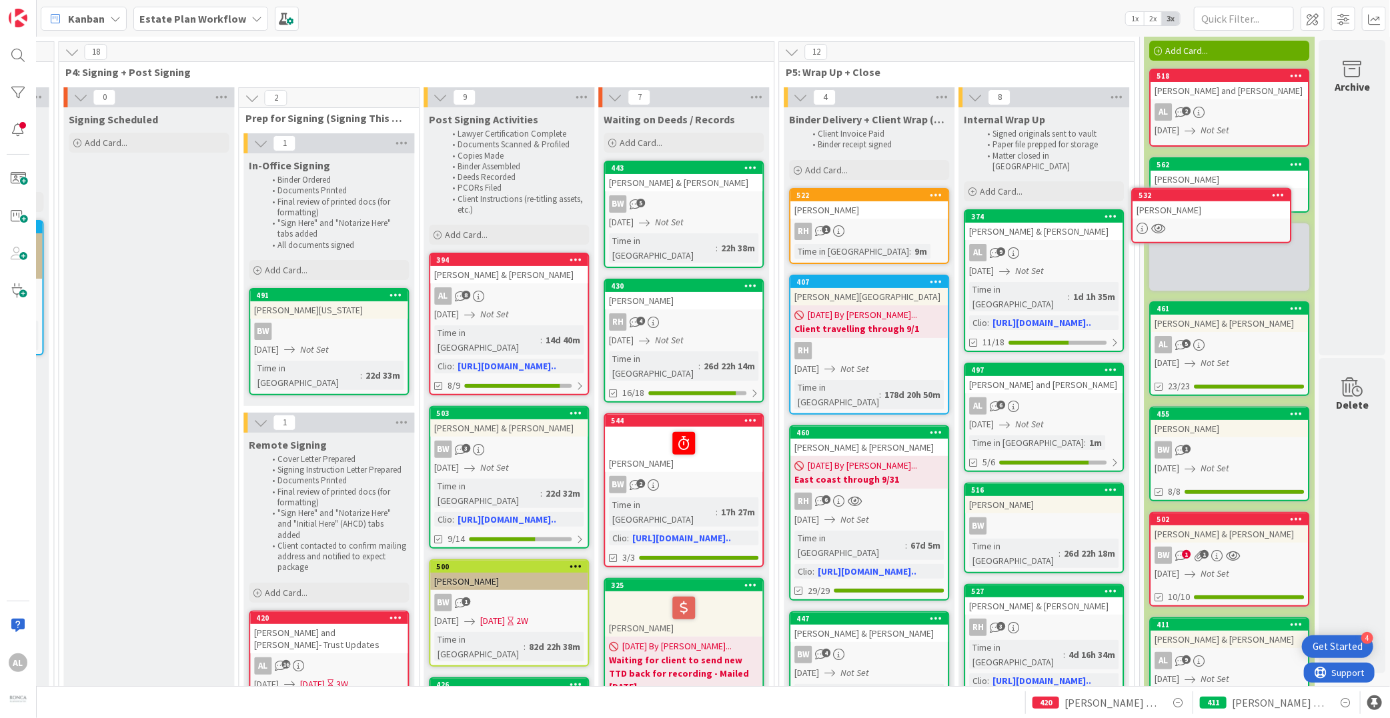
scroll to position [45, 1798]
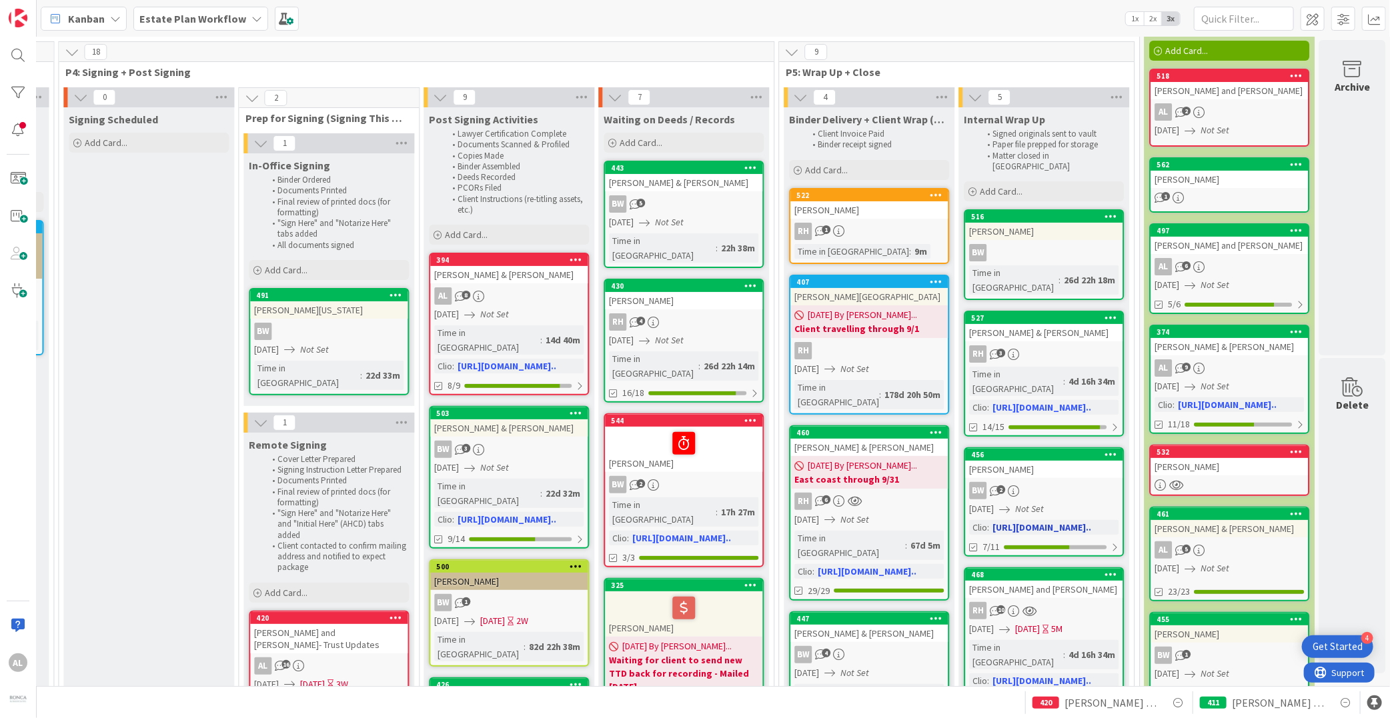
click at [1061, 482] on div "BW 2" at bounding box center [1043, 490] width 157 height 17
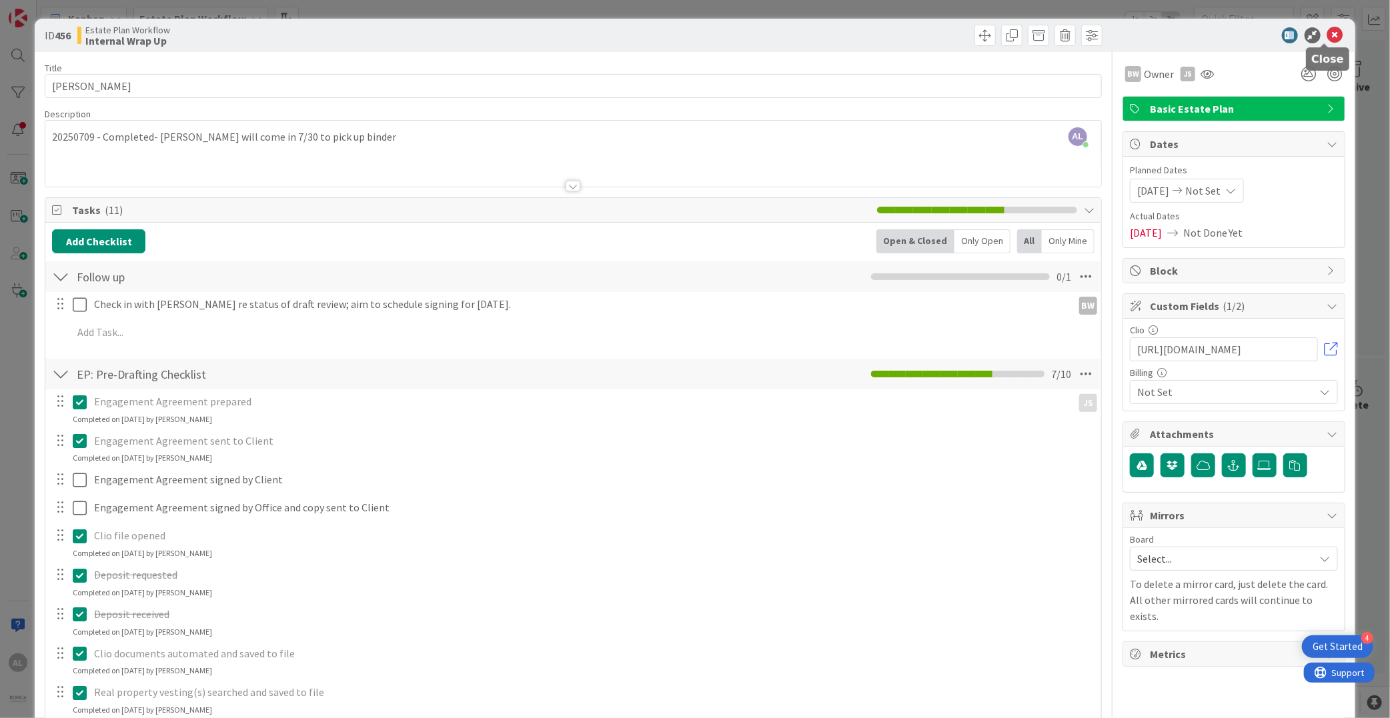
click at [1327, 33] on icon at bounding box center [1335, 35] width 16 height 16
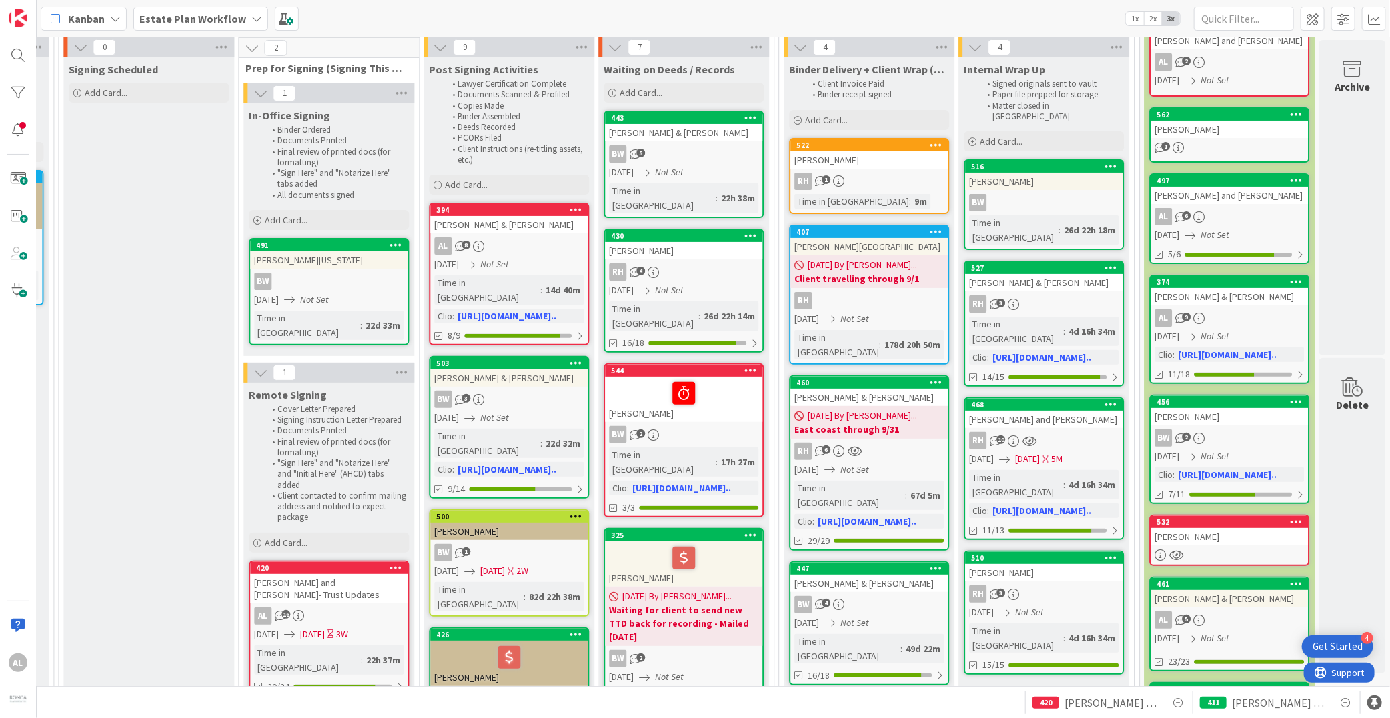
scroll to position [98, 1798]
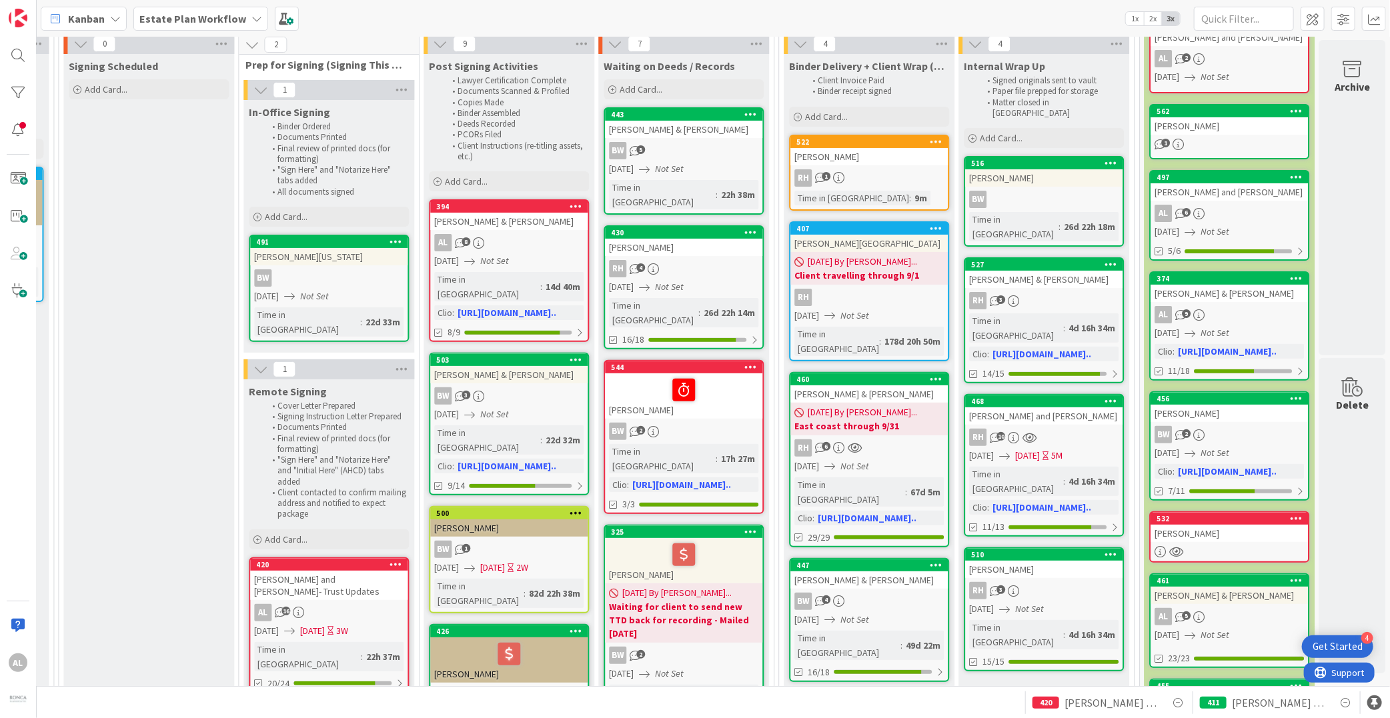
click at [1033, 169] on div "[PERSON_NAME]" at bounding box center [1043, 177] width 157 height 17
